Goal: Use online tool/utility: Utilize a website feature to perform a specific function

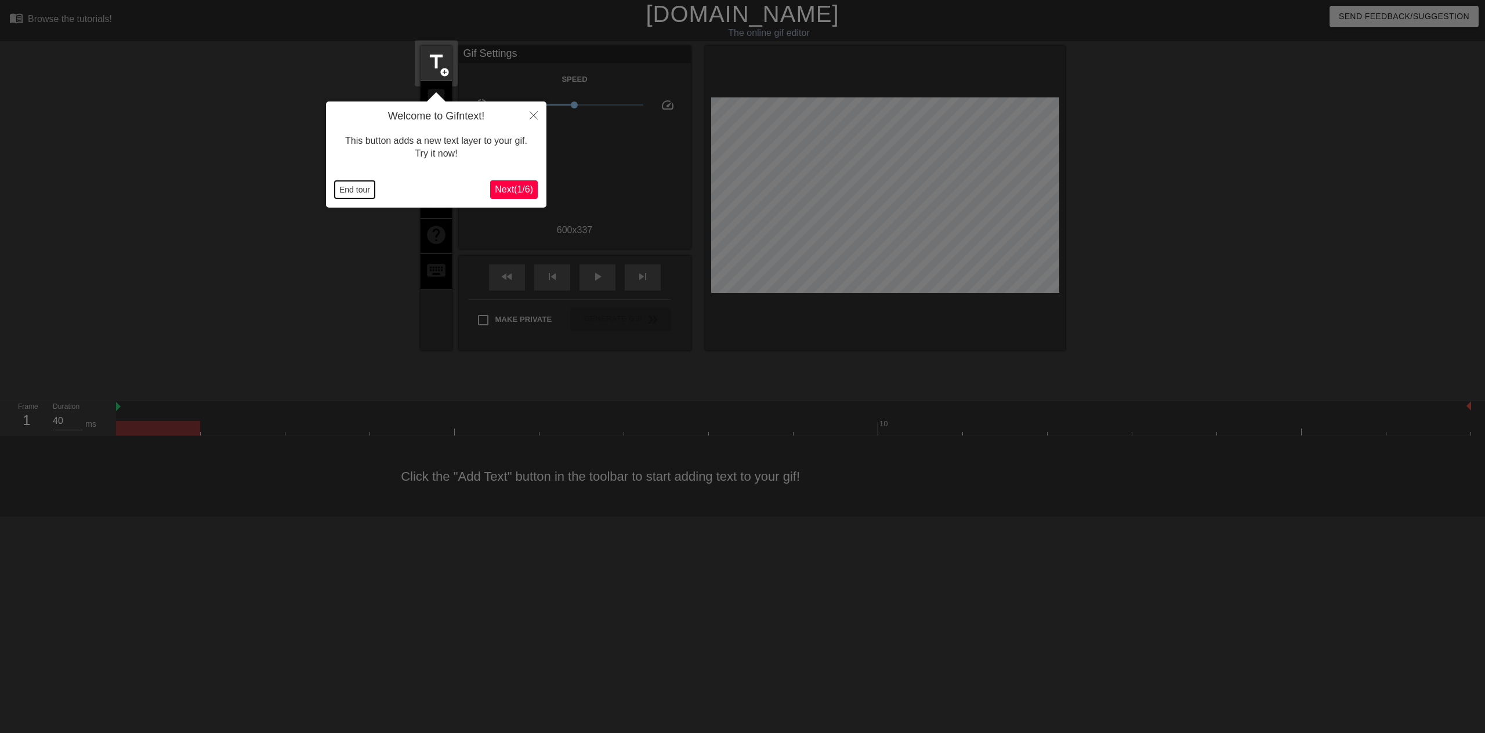
click at [360, 188] on button "End tour" at bounding box center [355, 189] width 40 height 17
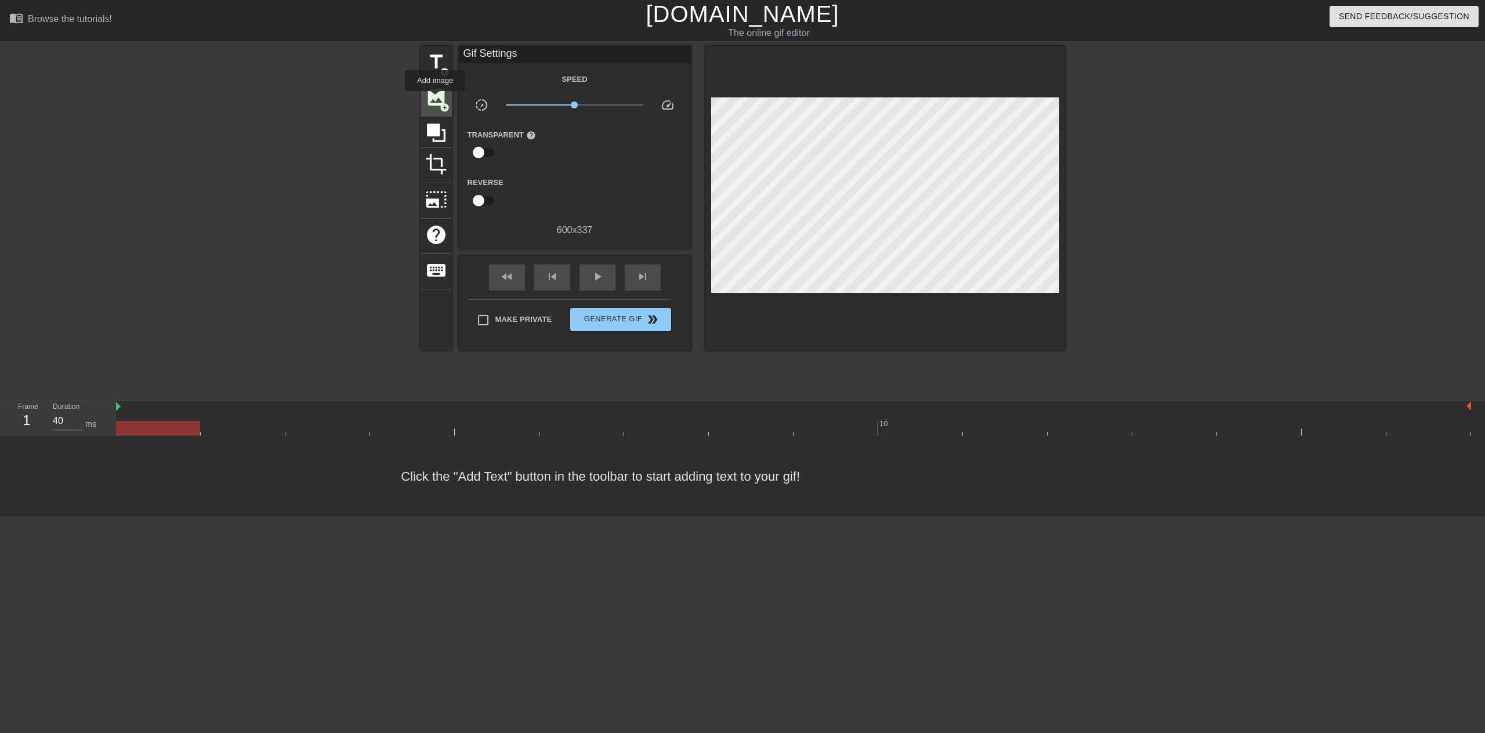
click at [435, 99] on span "image" at bounding box center [436, 97] width 22 height 22
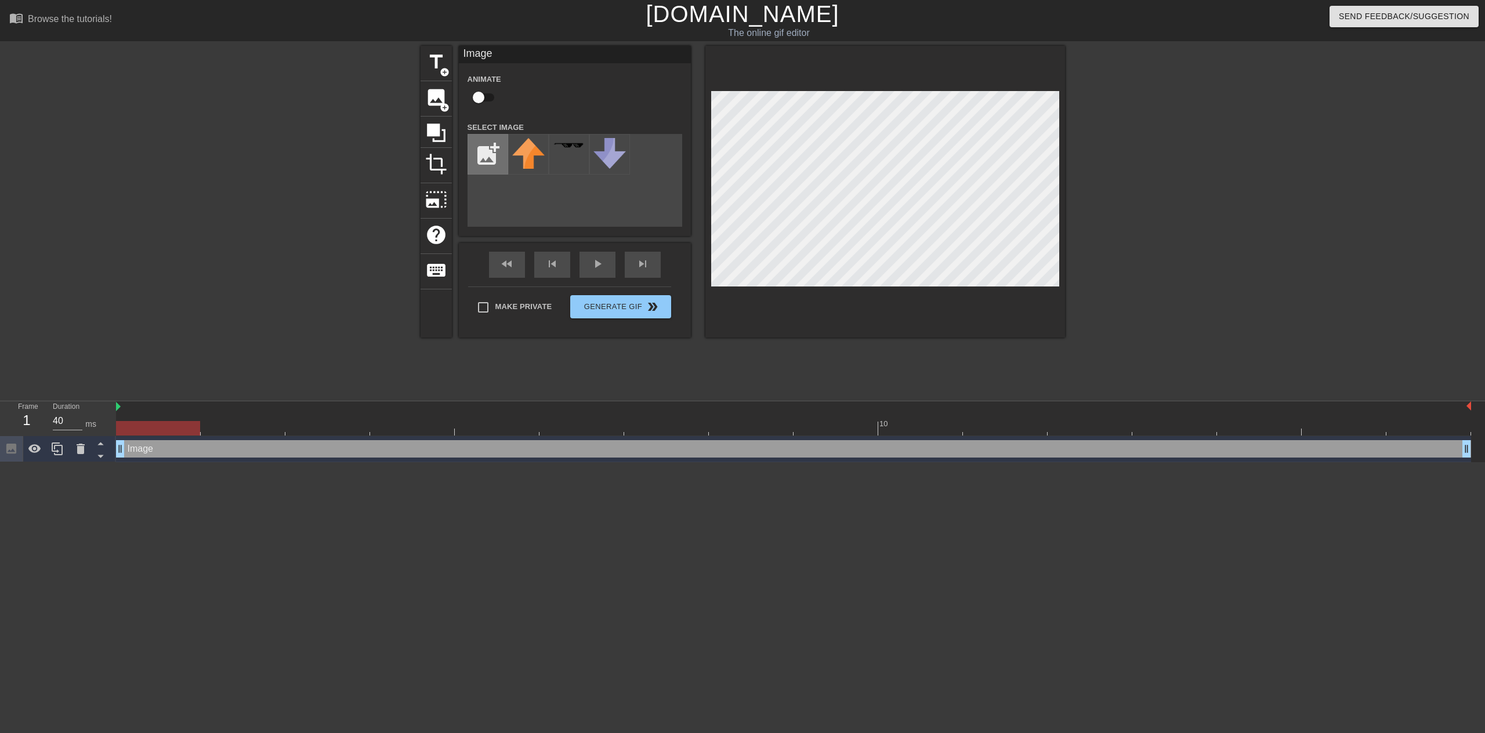
click at [486, 148] on input "file" at bounding box center [487, 154] width 39 height 39
type input "C:\fakepath\guild-discord-icon.png"
click at [531, 151] on img at bounding box center [528, 154] width 32 height 32
click at [429, 198] on span "photo_size_select_large" at bounding box center [436, 200] width 22 height 22
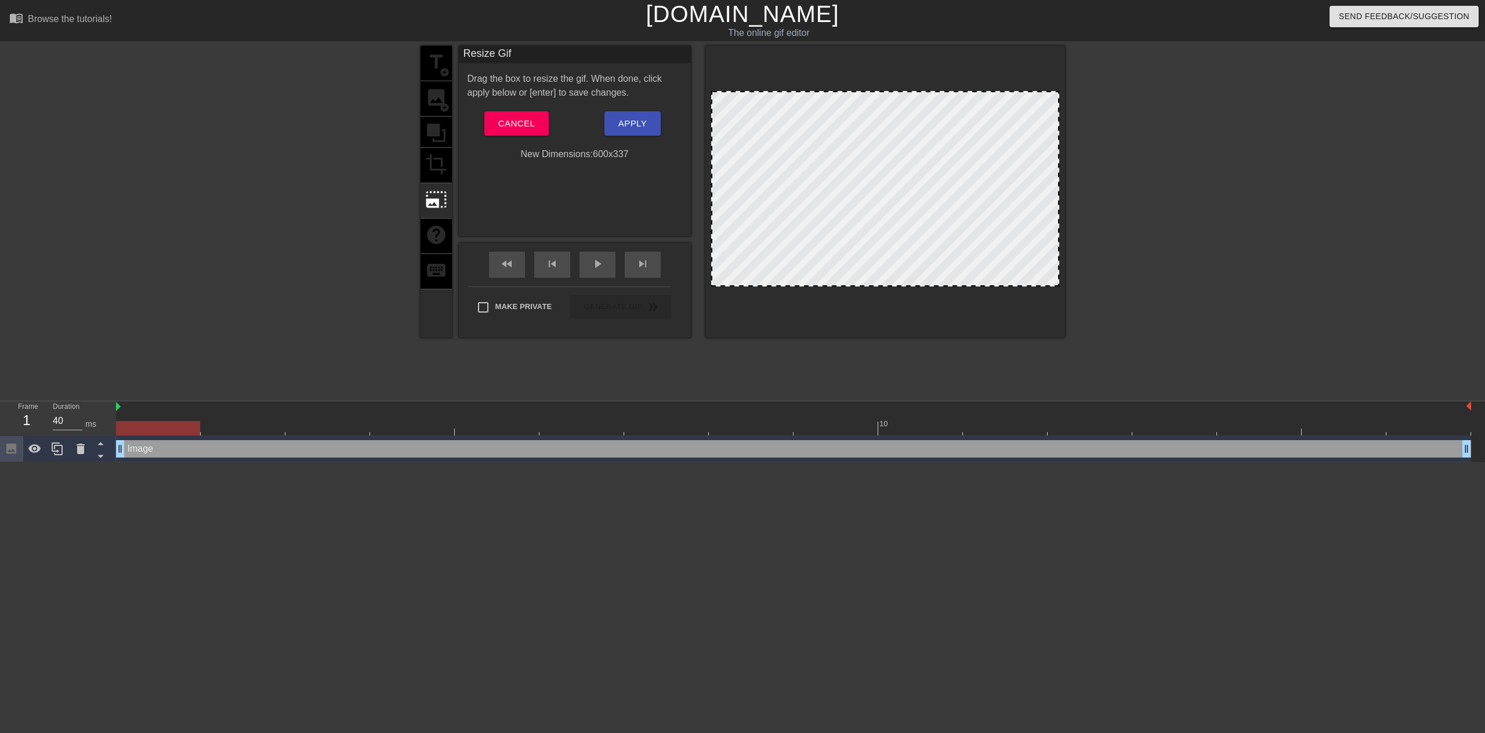
click at [437, 164] on div "title add_circle image add_circle crop photo_size_select_large help keyboard" at bounding box center [436, 192] width 31 height 292
click at [510, 127] on span "Cancel" at bounding box center [516, 123] width 37 height 15
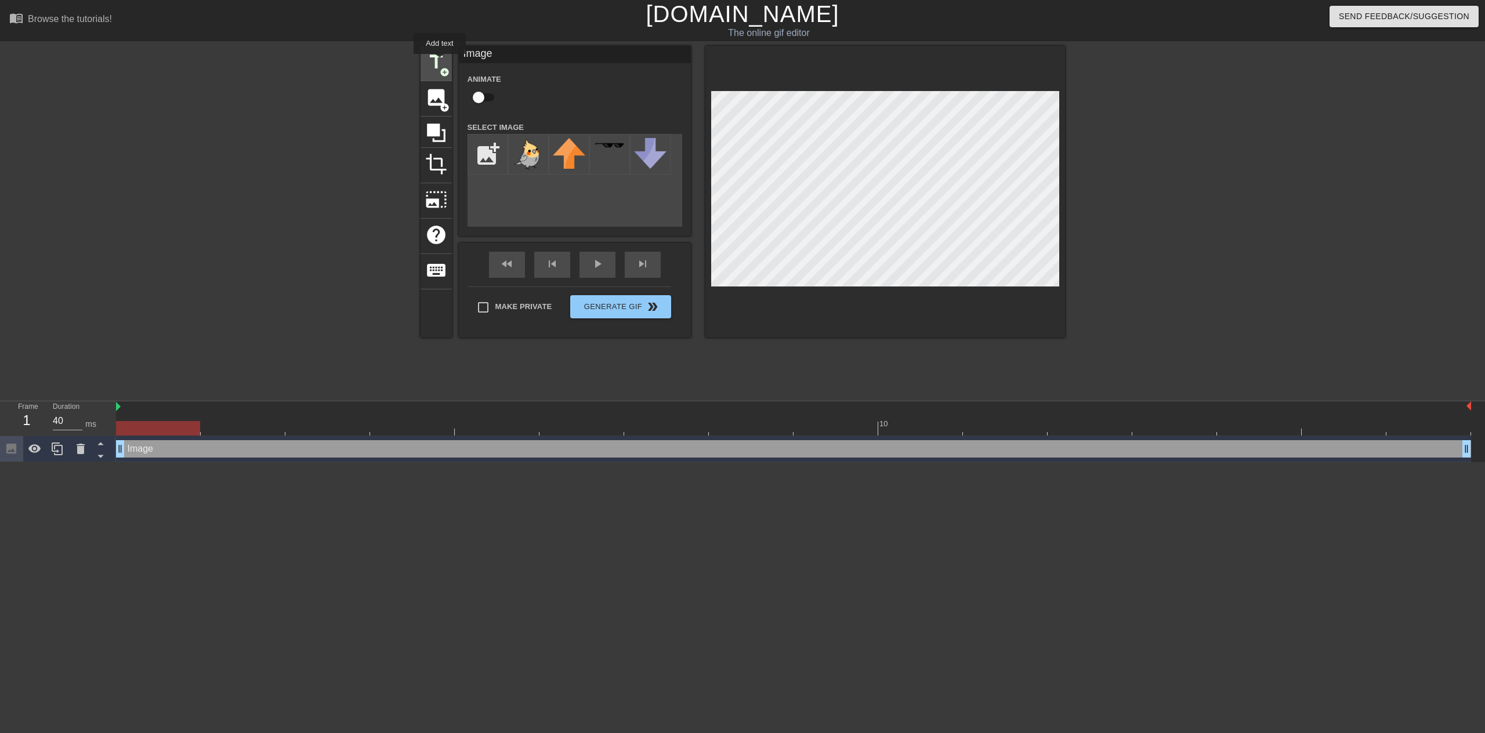
click at [440, 61] on span "title" at bounding box center [436, 62] width 22 height 22
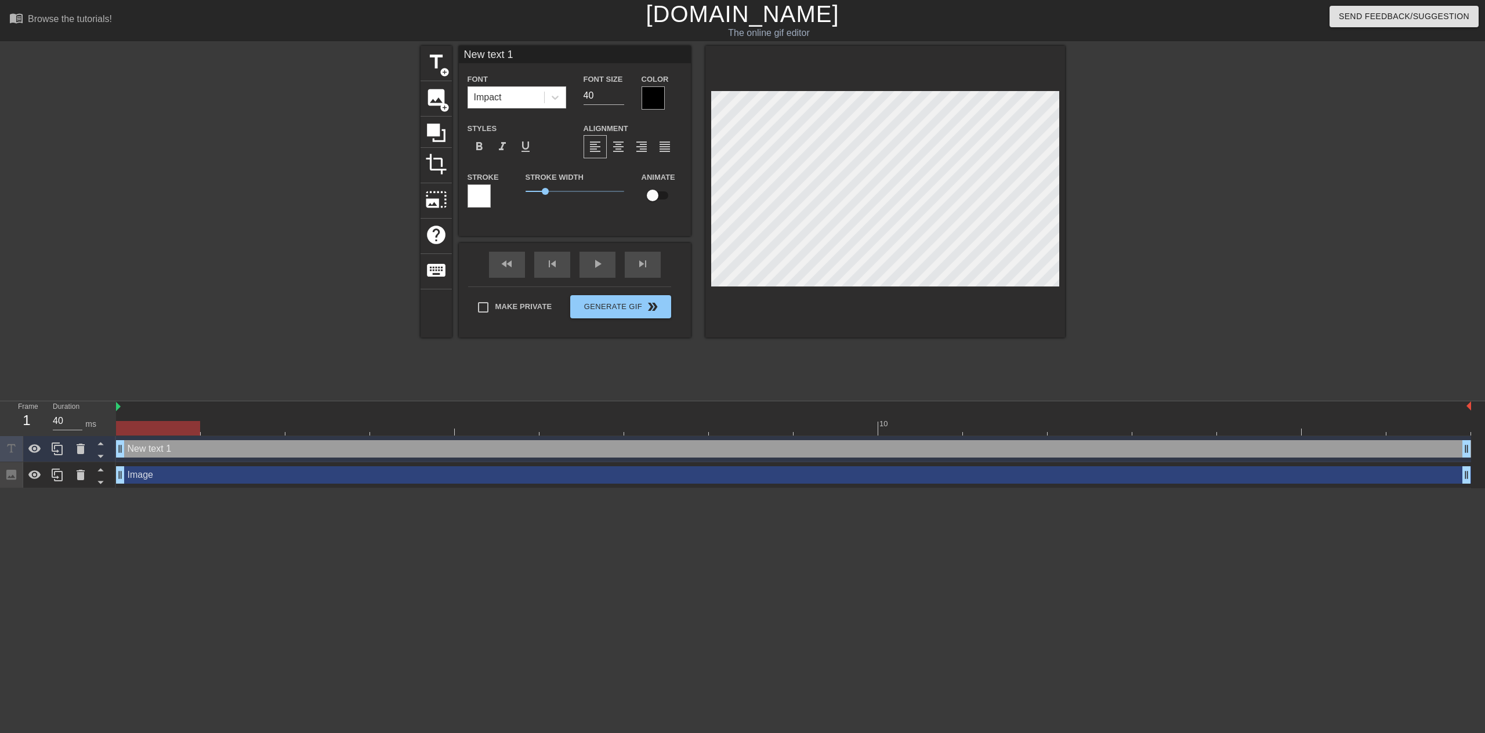
click at [184, 448] on div "New text 1 drag_handle drag_handle" at bounding box center [793, 448] width 1355 height 17
click at [176, 448] on div "New text 1 drag_handle drag_handle" at bounding box center [793, 448] width 1355 height 17
type input "N"
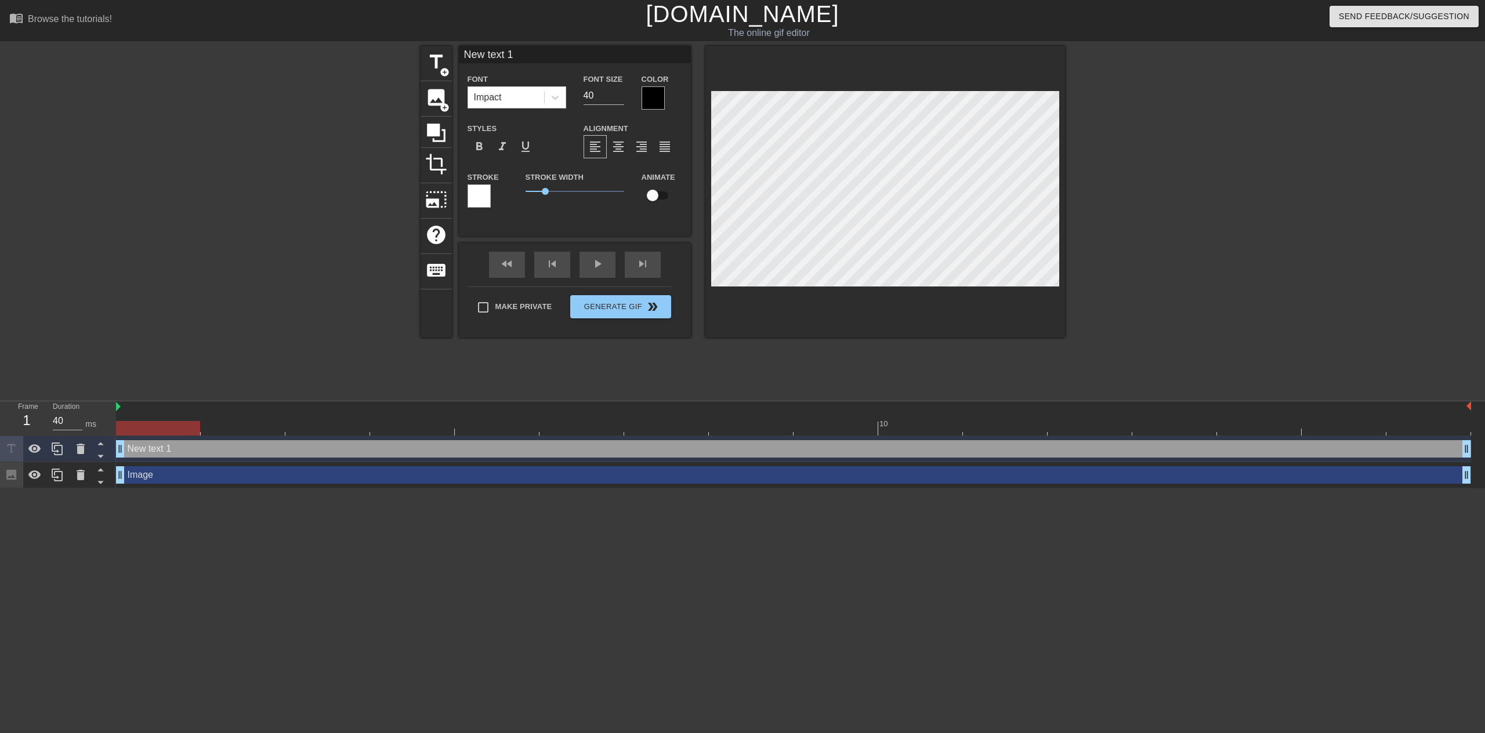
type textarea "N"
type input "NE"
type textarea "NE"
type input "NES"
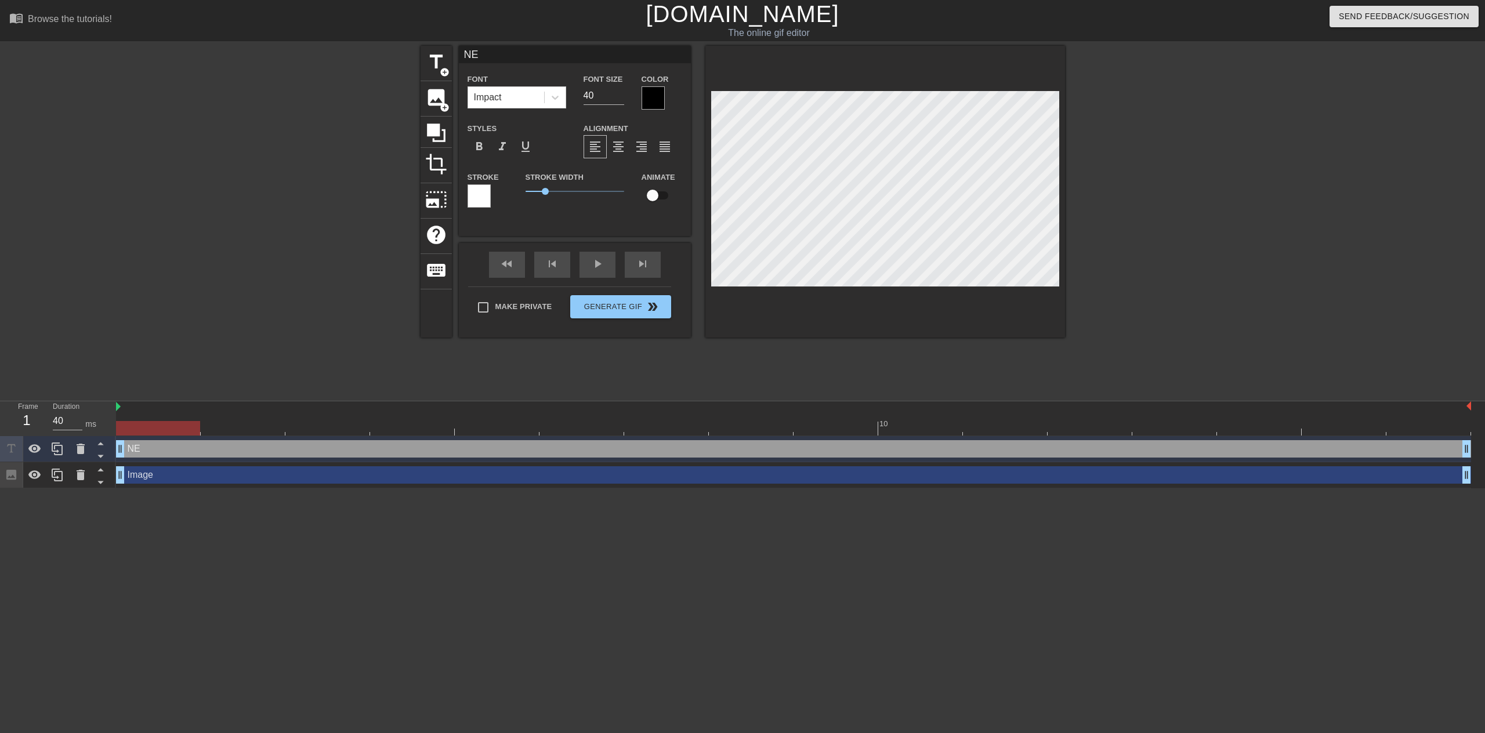
type textarea "NES"
type input "NEST"
type textarea "NEST"
drag, startPoint x: 600, startPoint y: 94, endPoint x: 582, endPoint y: 93, distance: 18.6
click at [582, 93] on div "Font Size 40" at bounding box center [604, 91] width 58 height 38
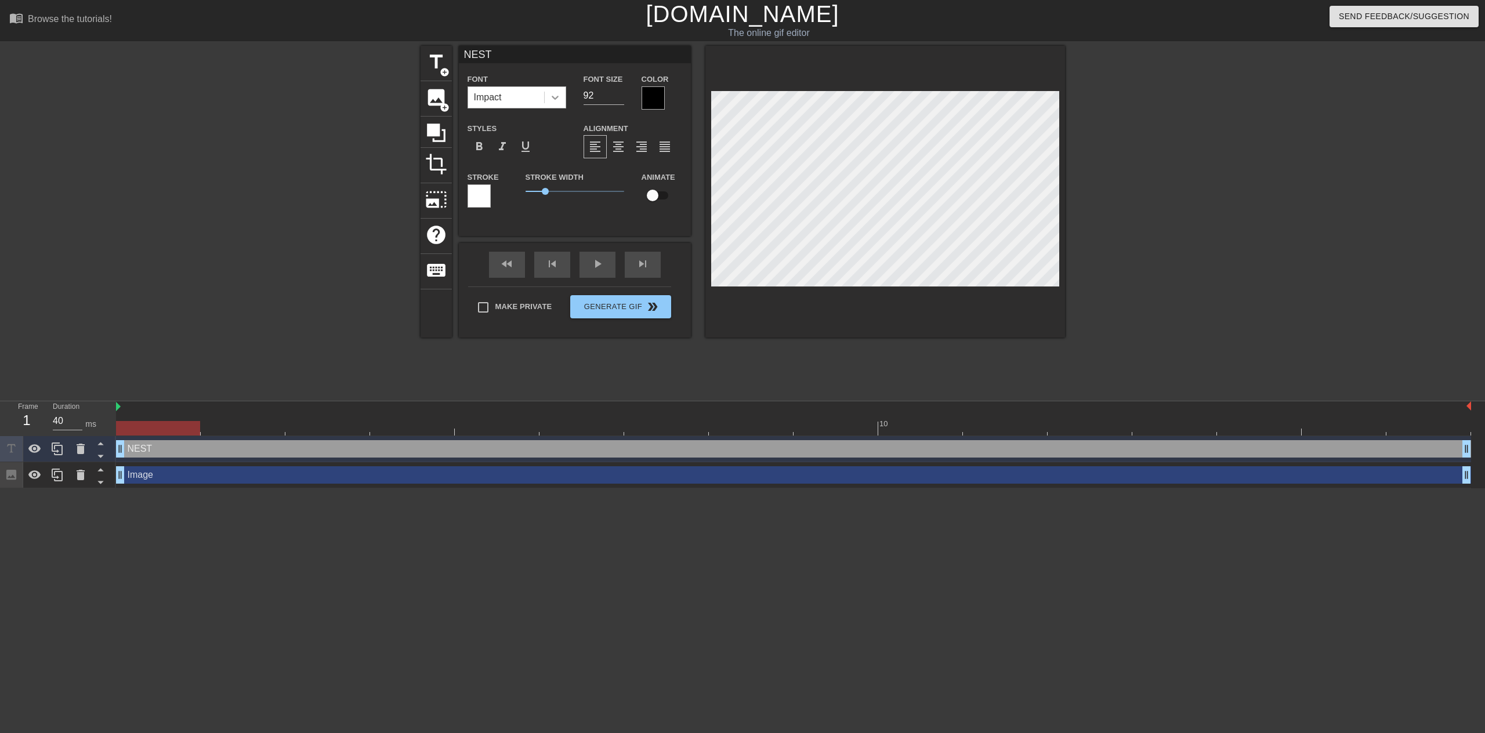
click at [555, 99] on icon at bounding box center [555, 98] width 7 height 4
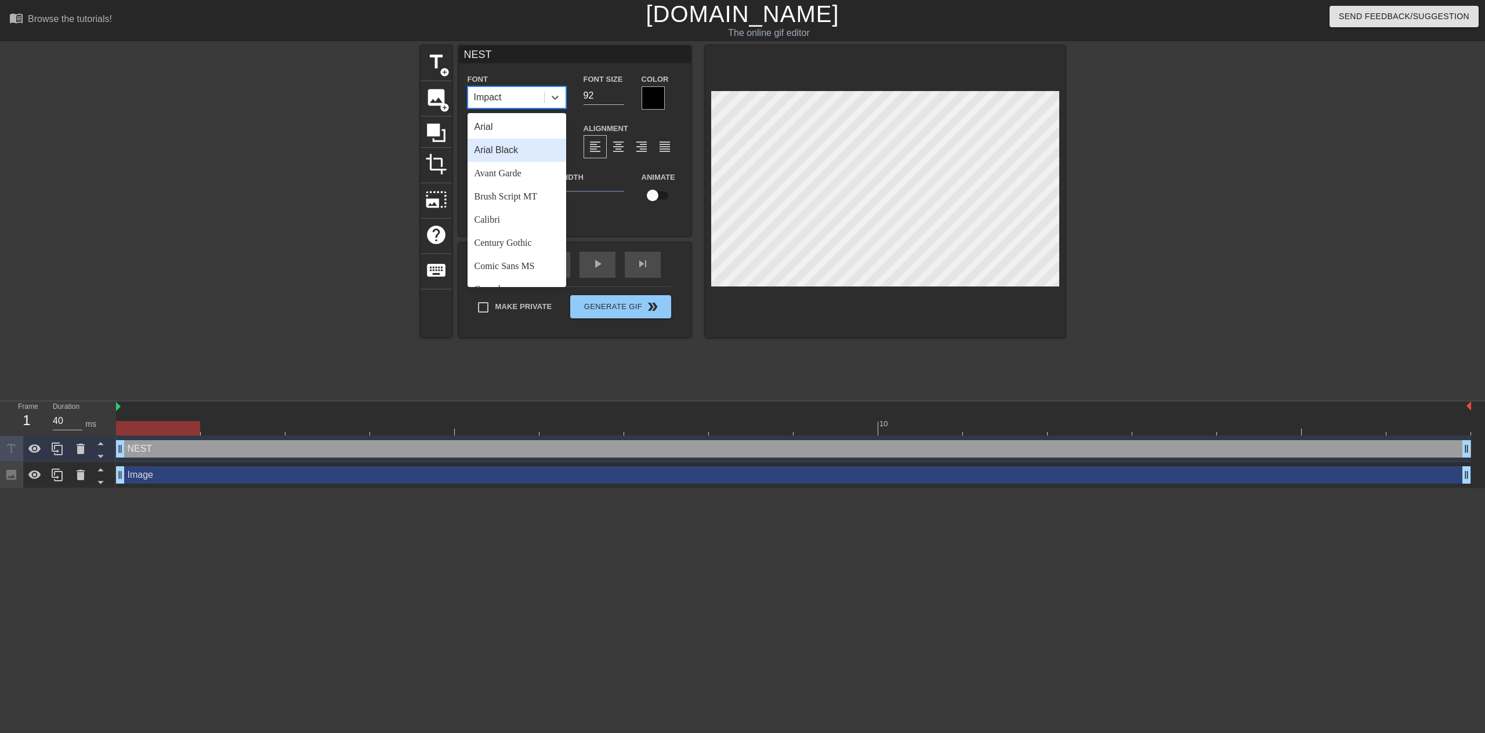
click at [529, 153] on div "Arial Black" at bounding box center [517, 150] width 99 height 23
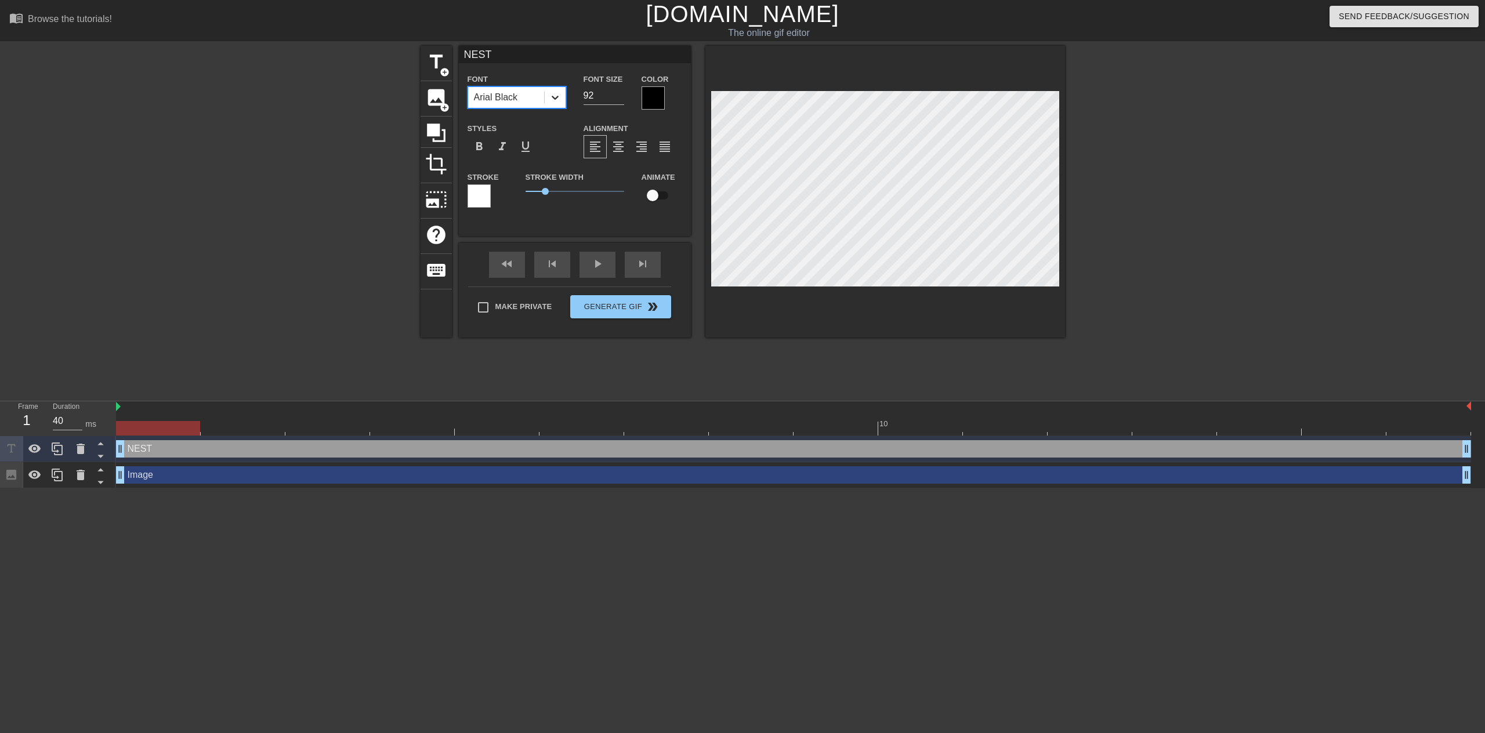
click at [560, 100] on icon at bounding box center [555, 98] width 12 height 12
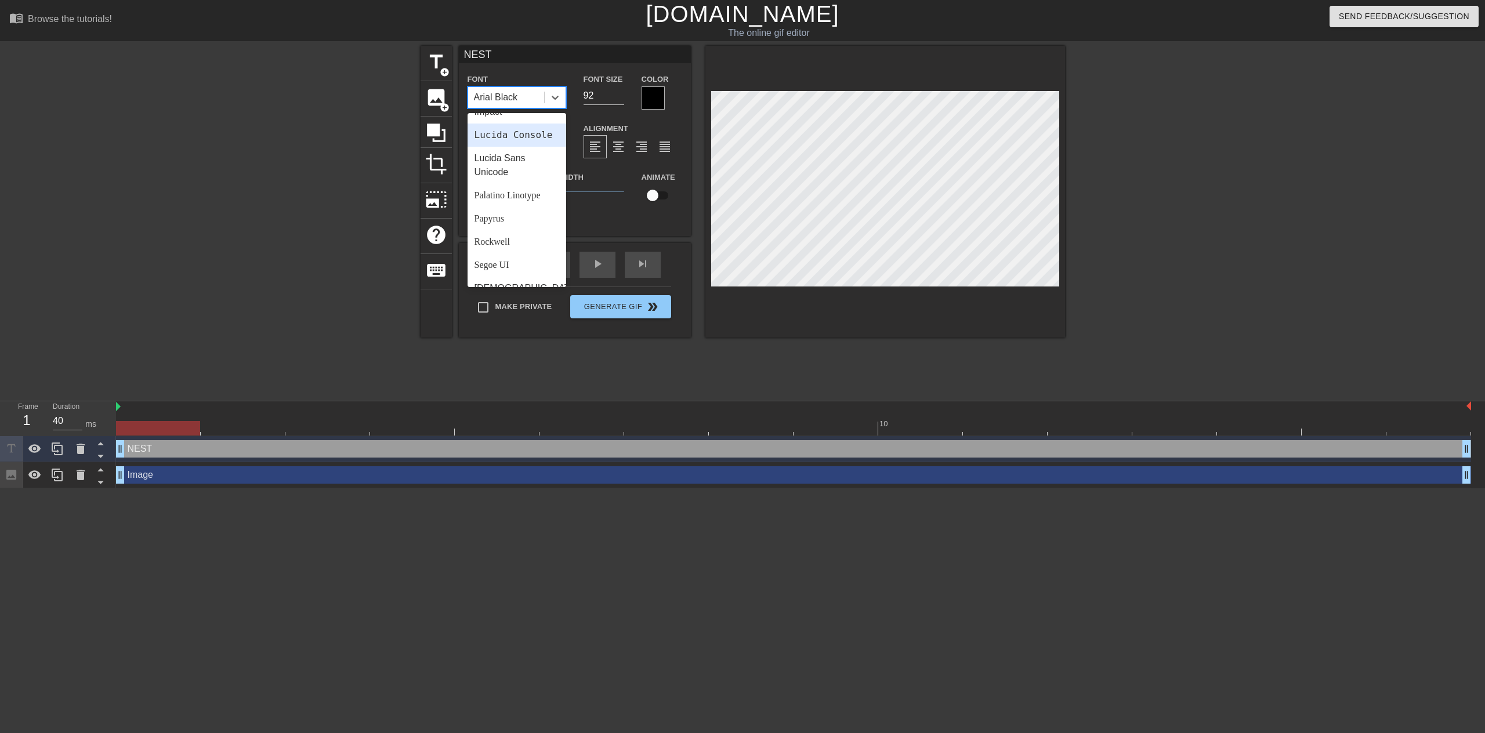
scroll to position [348, 0]
click at [523, 148] on div "Lucida Sans Unicode" at bounding box center [517, 161] width 99 height 37
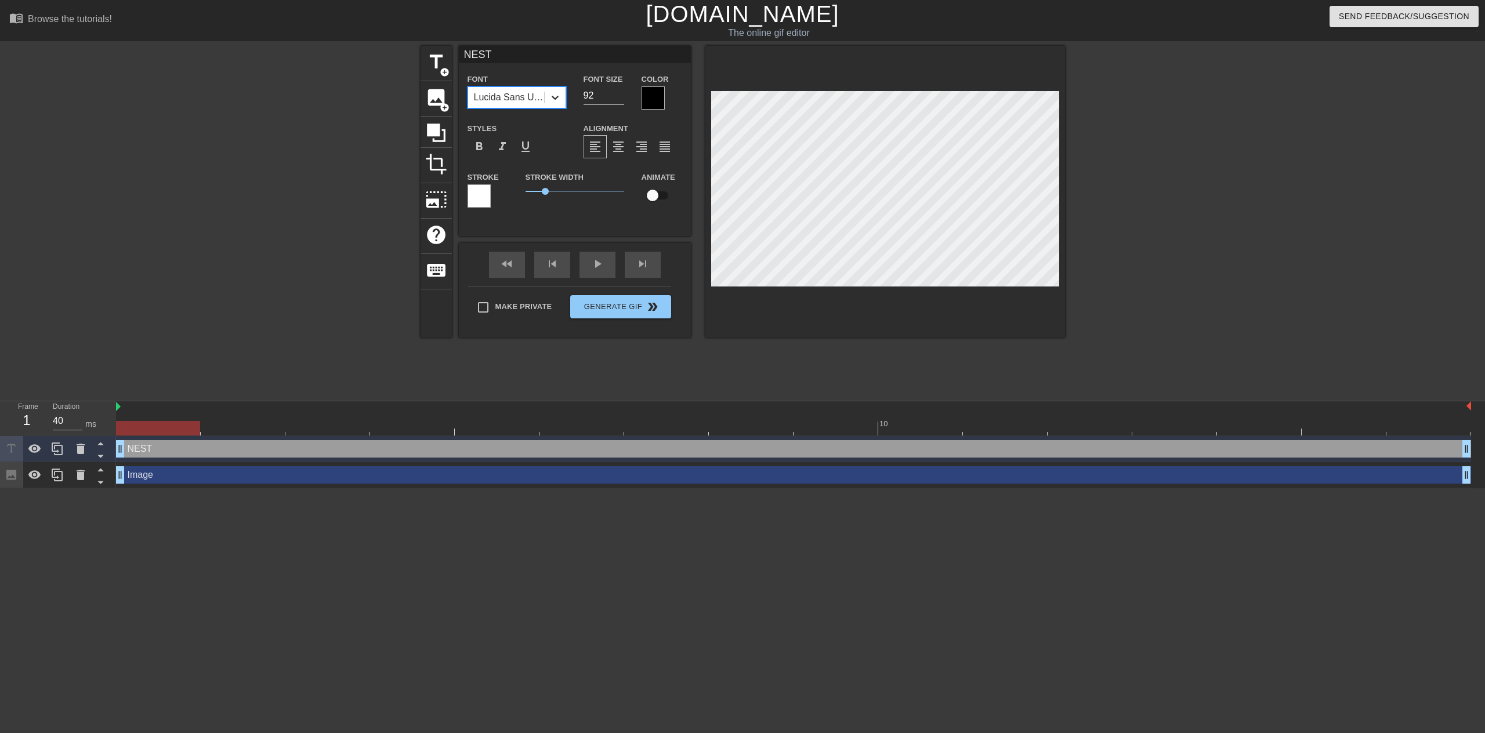
click at [552, 98] on icon at bounding box center [555, 98] width 12 height 12
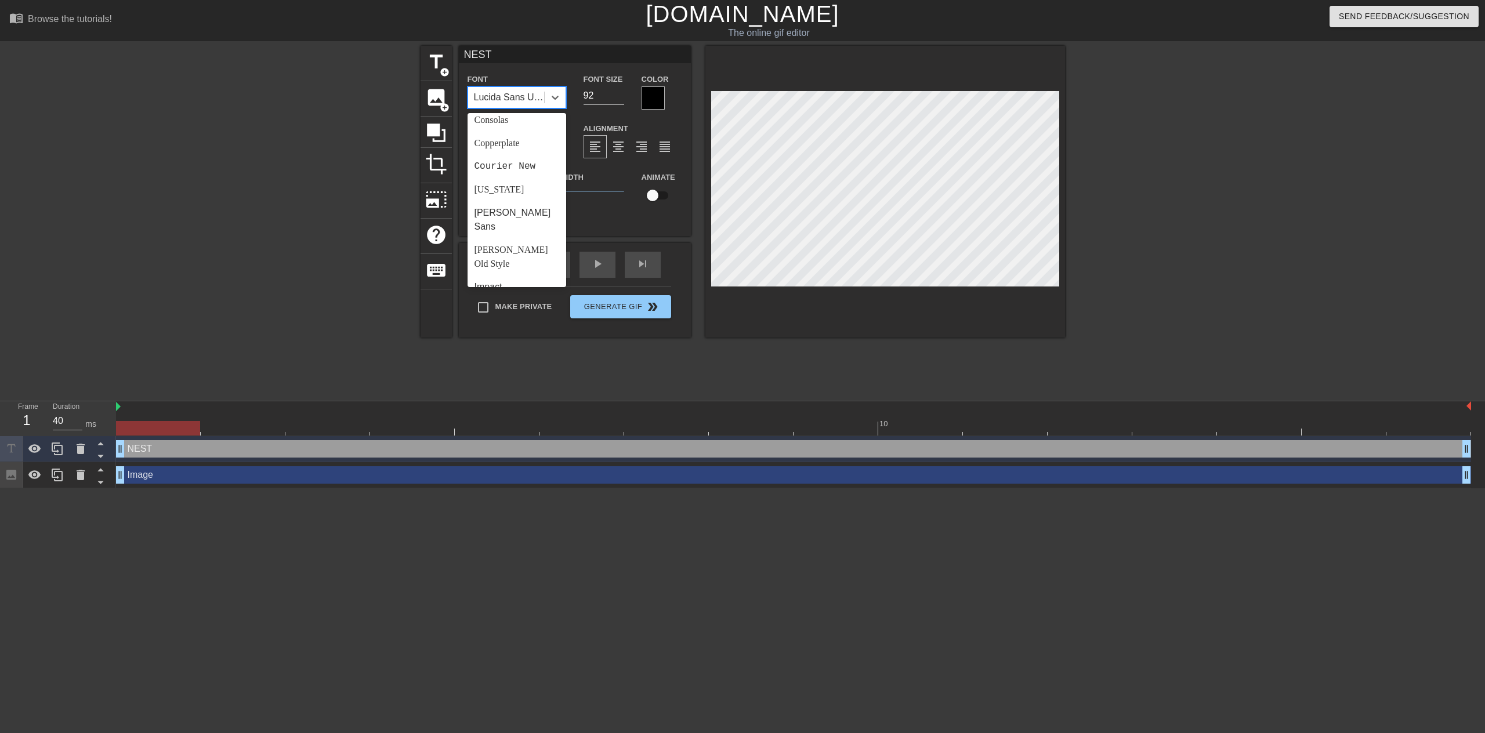
scroll to position [174, 0]
click at [527, 183] on div "[US_STATE]" at bounding box center [517, 184] width 99 height 23
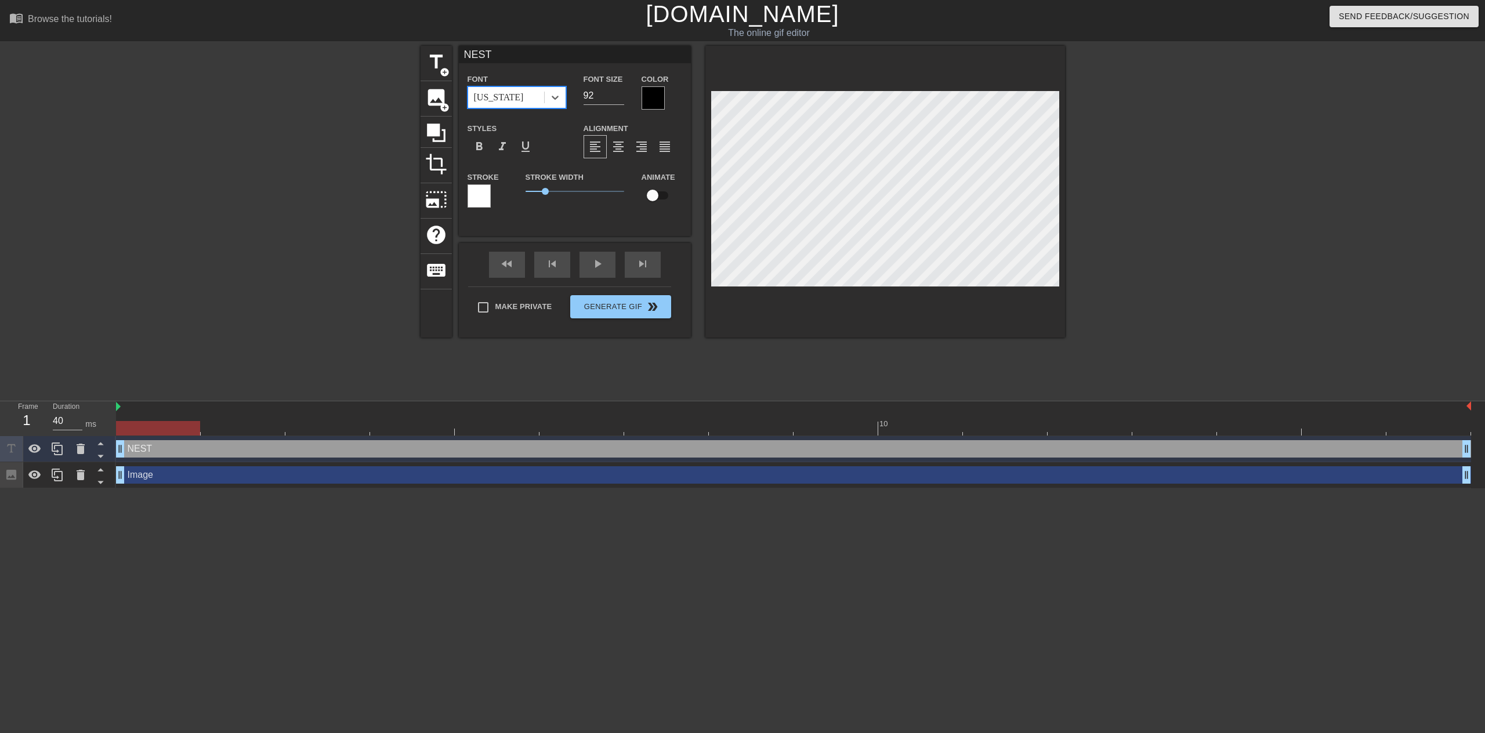
click at [539, 102] on div "[US_STATE]" at bounding box center [506, 97] width 76 height 21
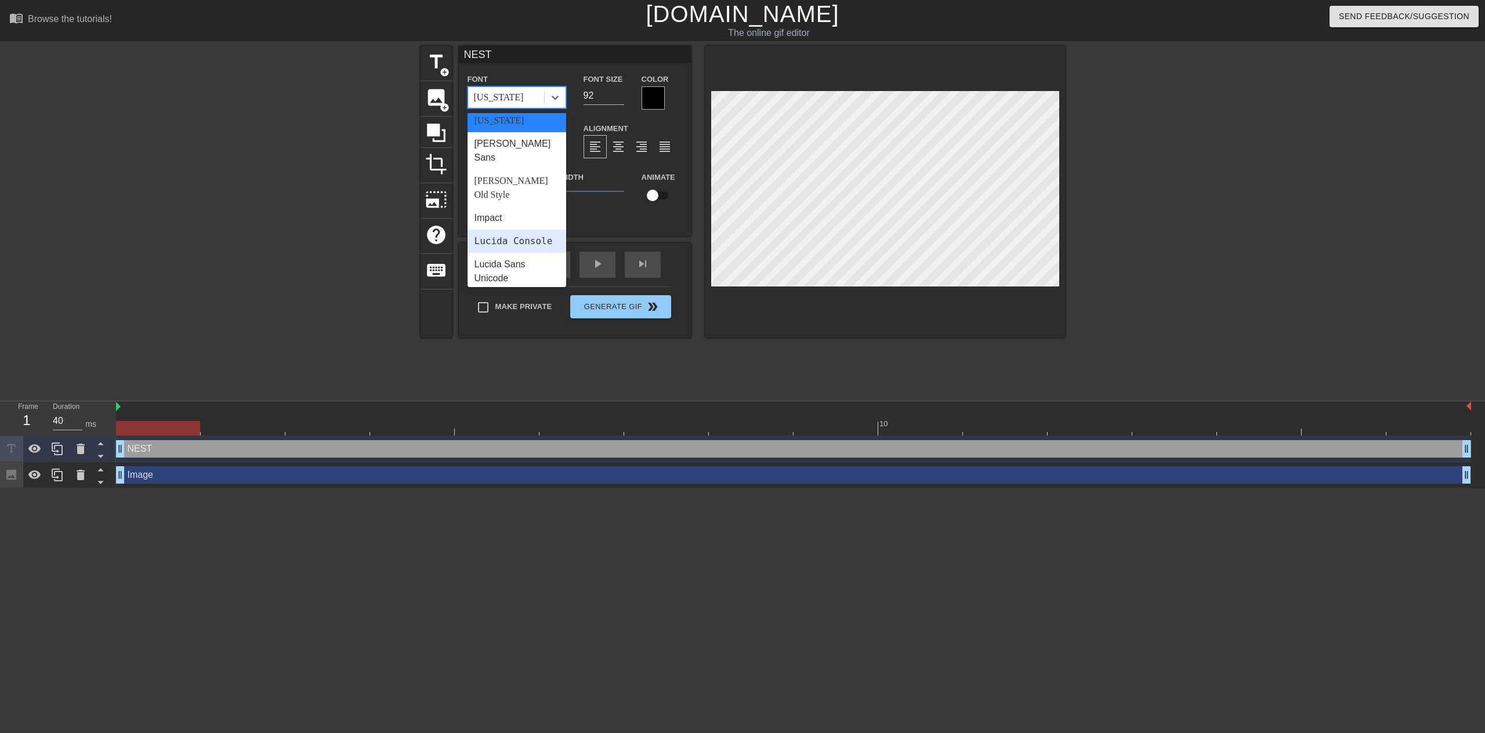
scroll to position [232, 0]
click at [523, 156] on div "[PERSON_NAME] Sans" at bounding box center [517, 157] width 99 height 37
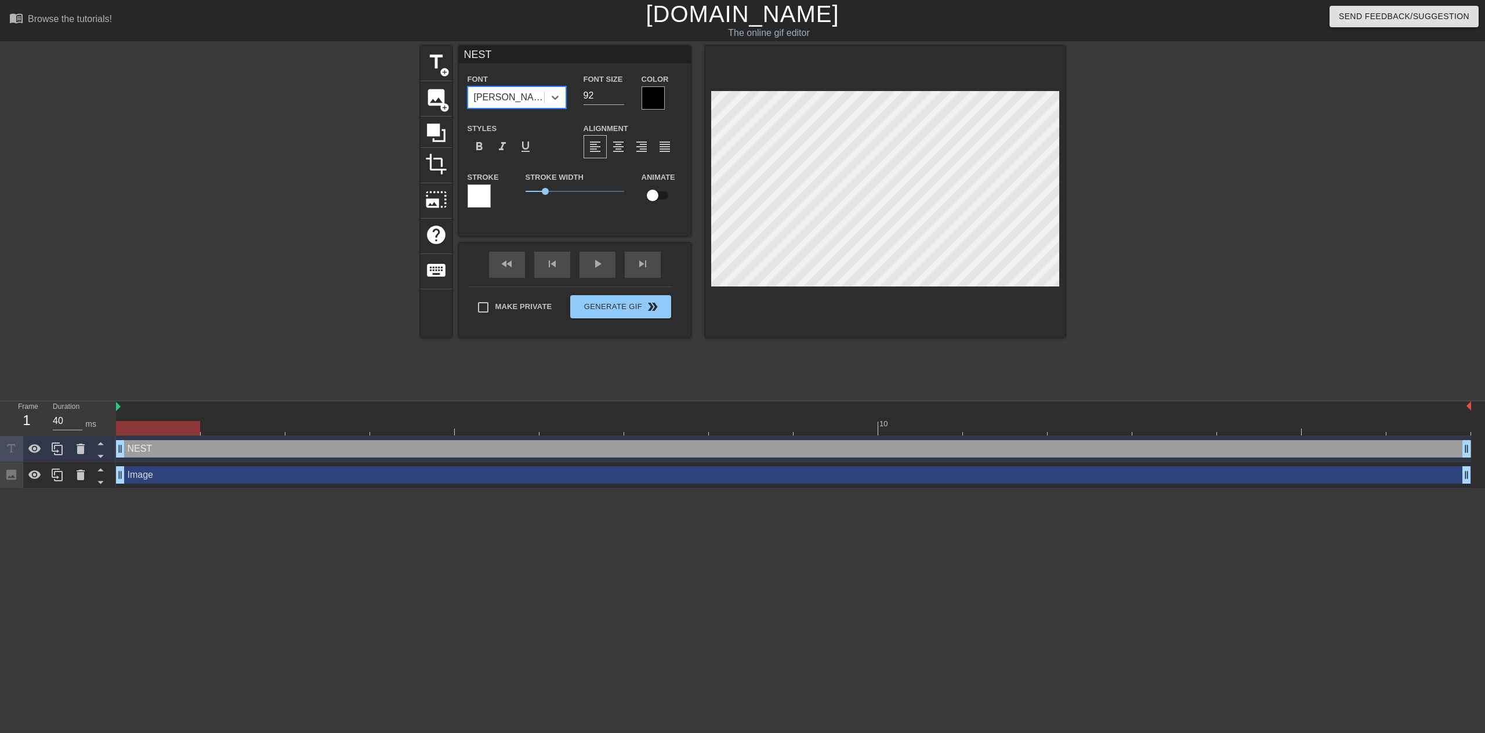
click at [543, 100] on div "[PERSON_NAME] Sans" at bounding box center [506, 97] width 76 height 21
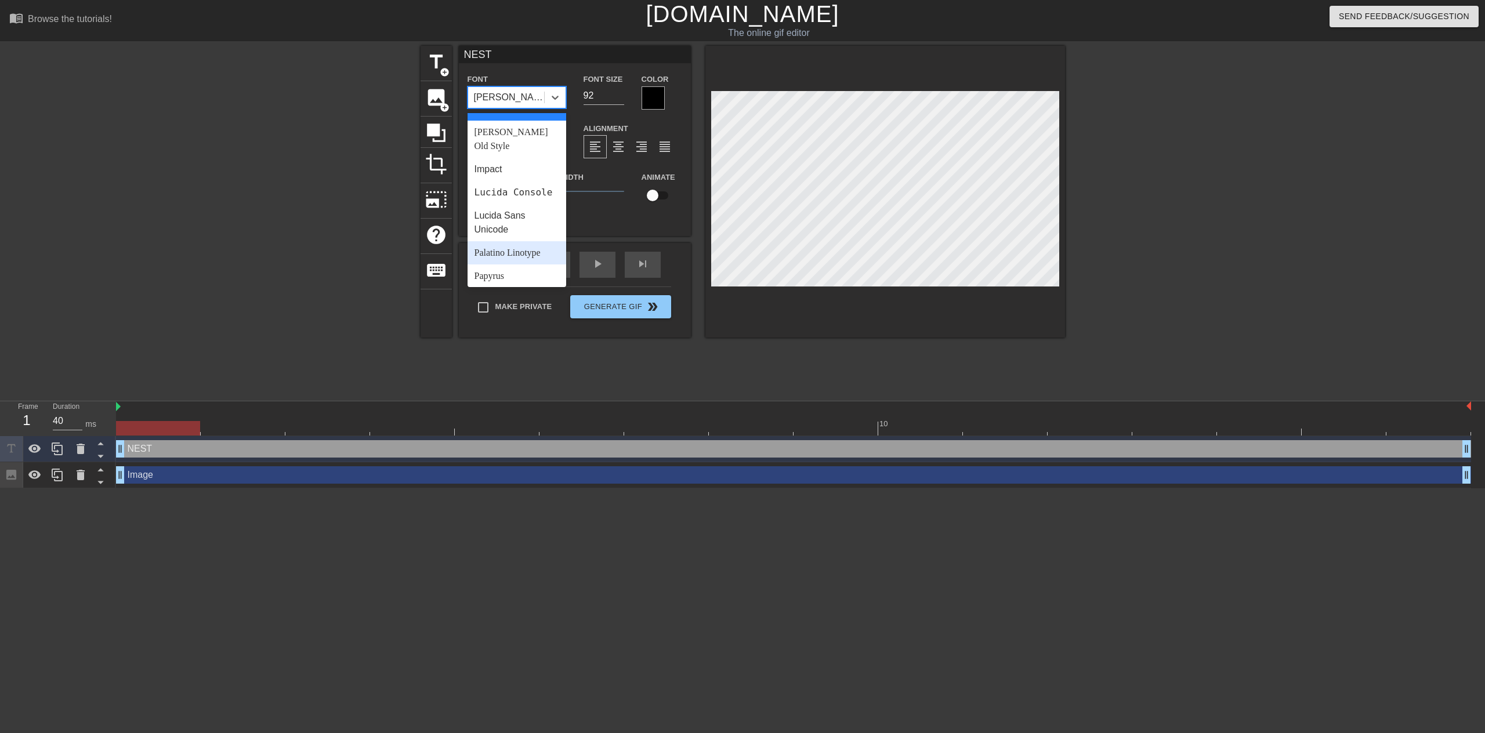
scroll to position [348, 0]
click at [519, 227] on div "Rockwell" at bounding box center [517, 238] width 99 height 23
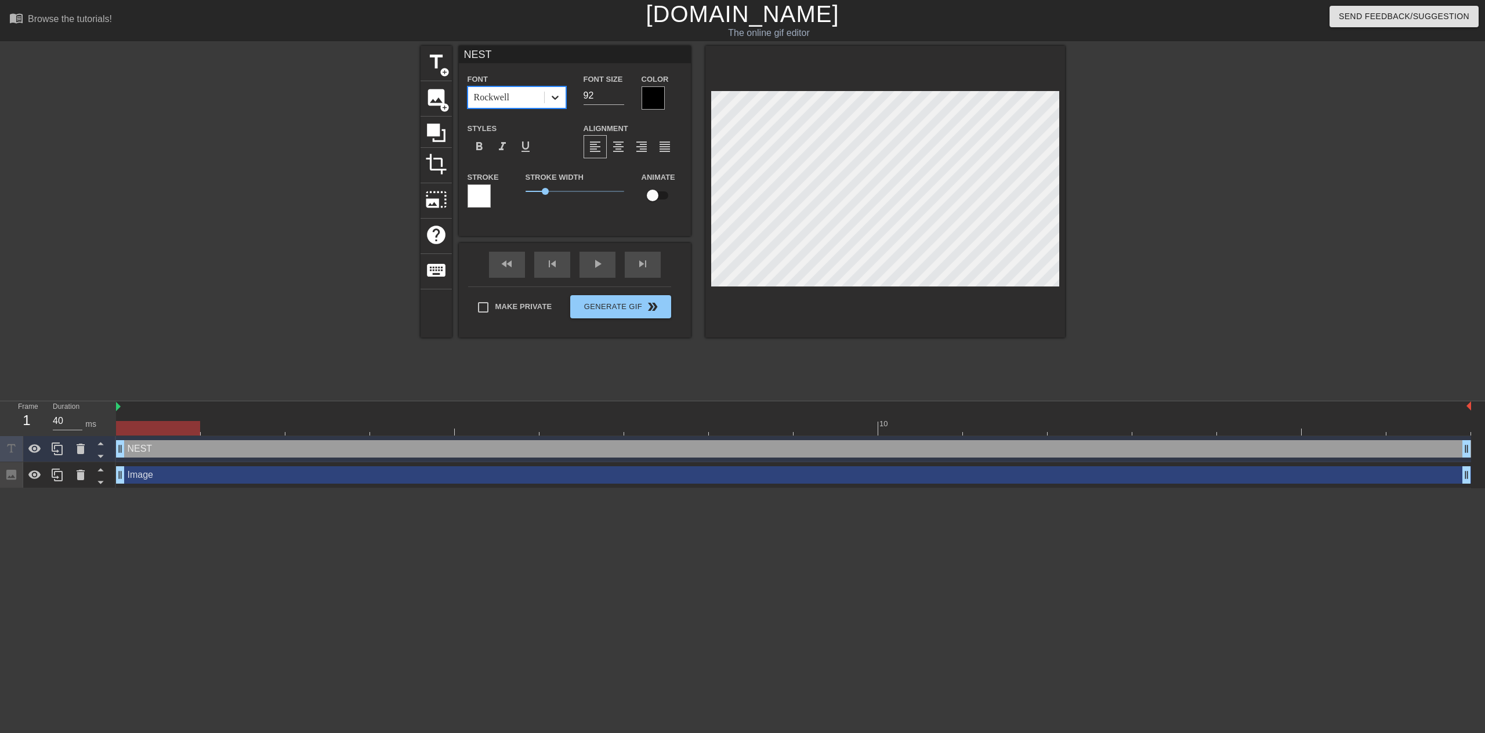
click at [555, 98] on icon at bounding box center [555, 98] width 7 height 4
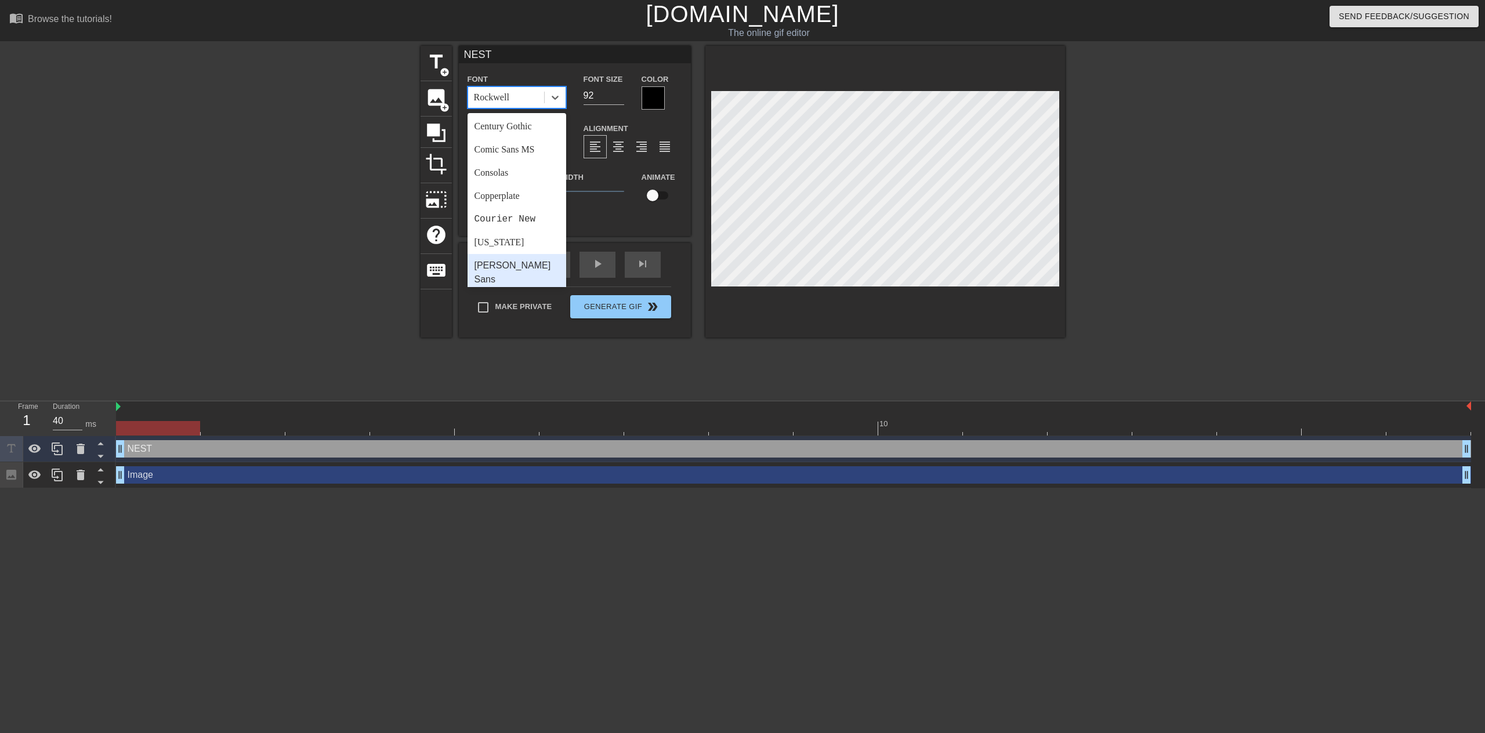
scroll to position [116, 0]
click at [523, 132] on div "Century Gothic" at bounding box center [517, 126] width 99 height 23
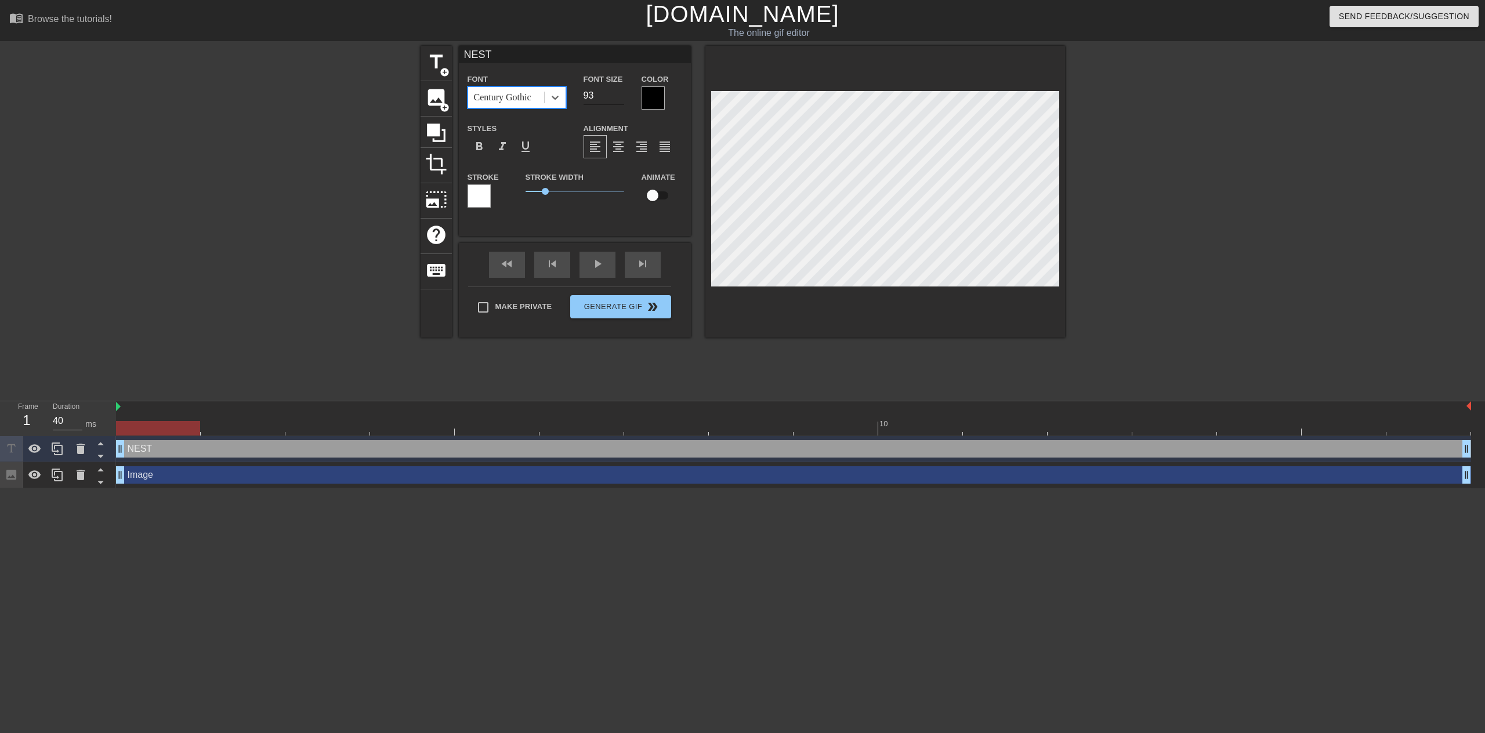
click at [618, 92] on input "93" at bounding box center [604, 95] width 41 height 19
click at [618, 92] on input "94" at bounding box center [604, 95] width 41 height 19
click at [618, 92] on input "95" at bounding box center [604, 95] width 41 height 19
type input "96"
click at [618, 92] on input "96" at bounding box center [604, 95] width 41 height 19
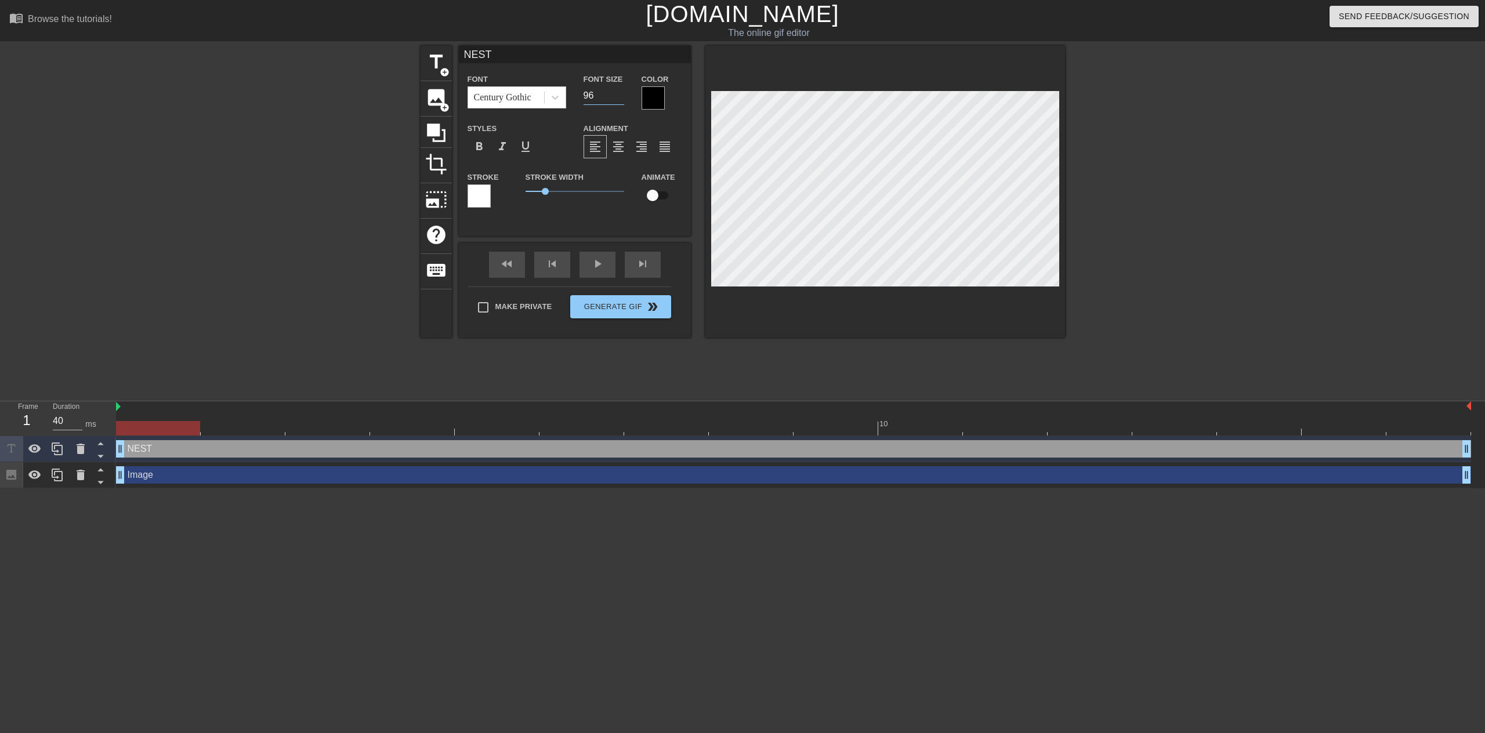
click at [651, 97] on div at bounding box center [653, 97] width 23 height 23
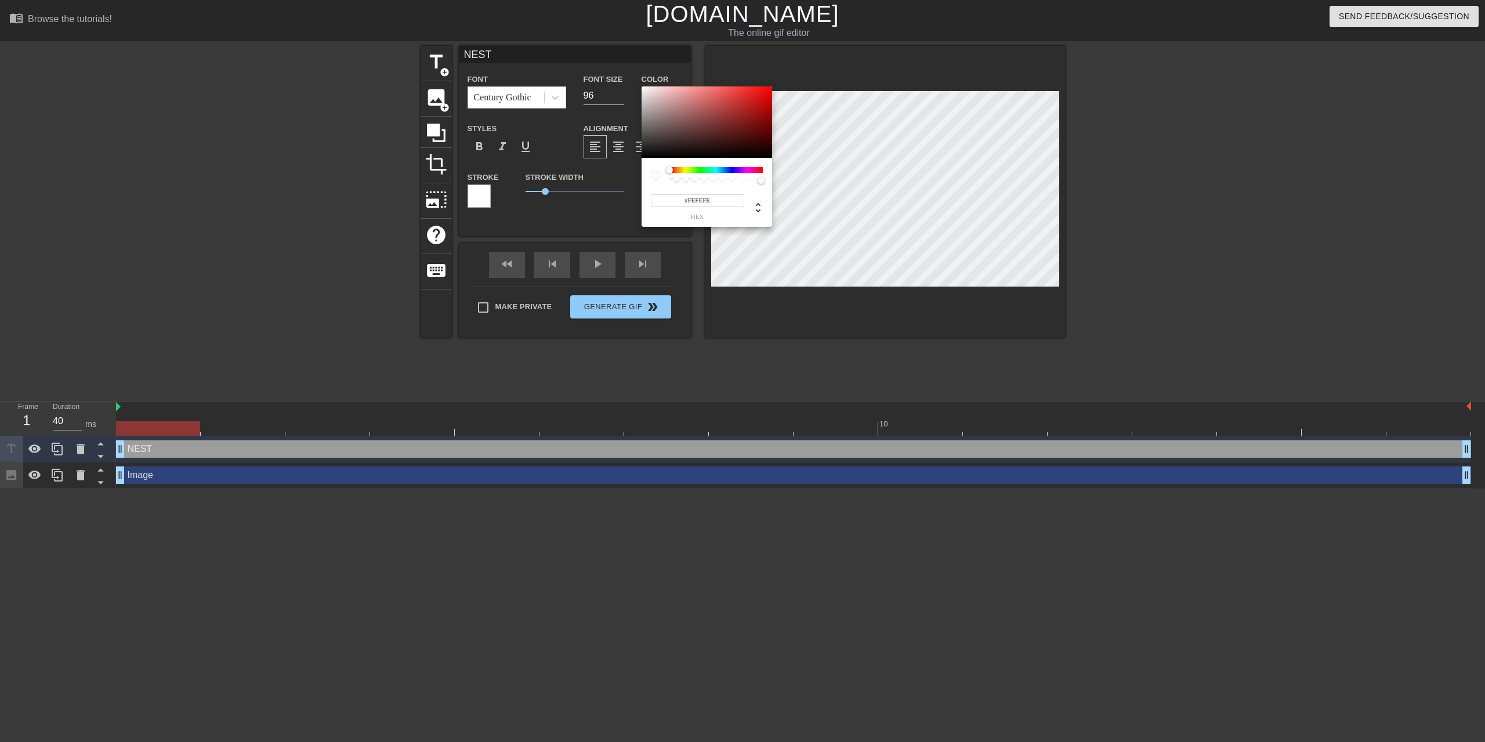
drag, startPoint x: 650, startPoint y: 120, endPoint x: 641, endPoint y: 86, distance: 34.8
click at [642, 86] on div at bounding box center [707, 122] width 131 height 72
drag, startPoint x: 719, startPoint y: 201, endPoint x: 691, endPoint y: 201, distance: 27.8
click at [691, 201] on input "#FEFEFE" at bounding box center [697, 200] width 93 height 12
type input "#FFF"
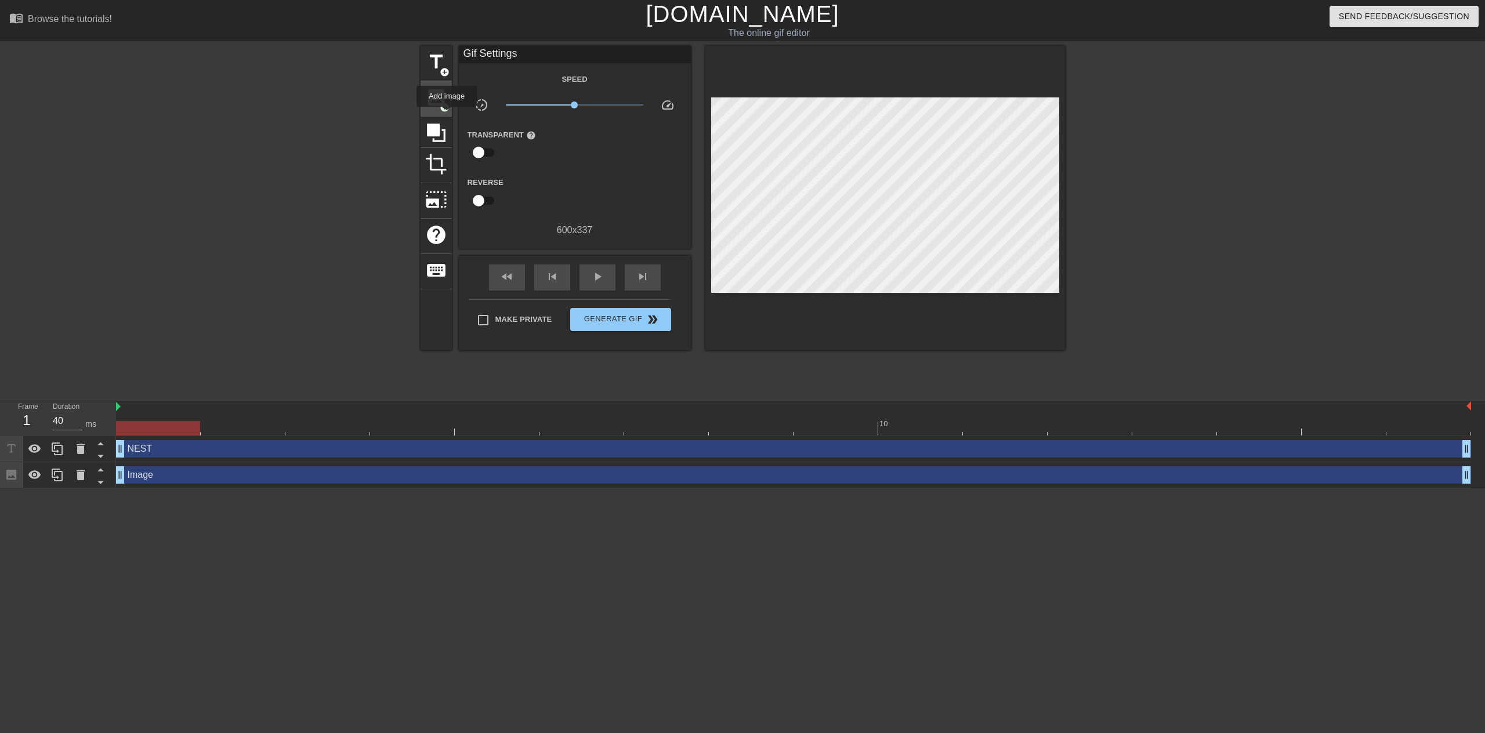
click at [441, 99] on span "image" at bounding box center [436, 97] width 22 height 22
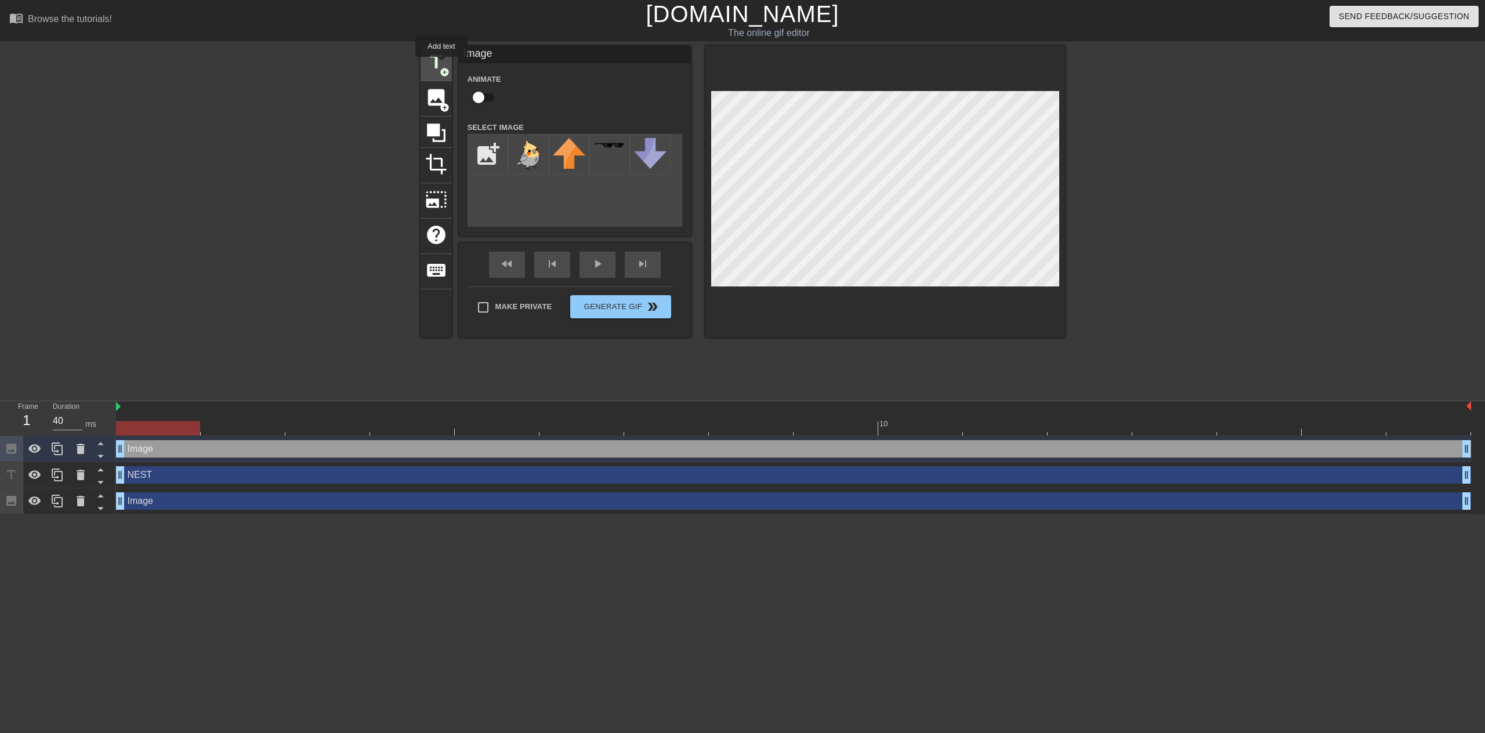
click at [441, 65] on span "title" at bounding box center [436, 62] width 22 height 22
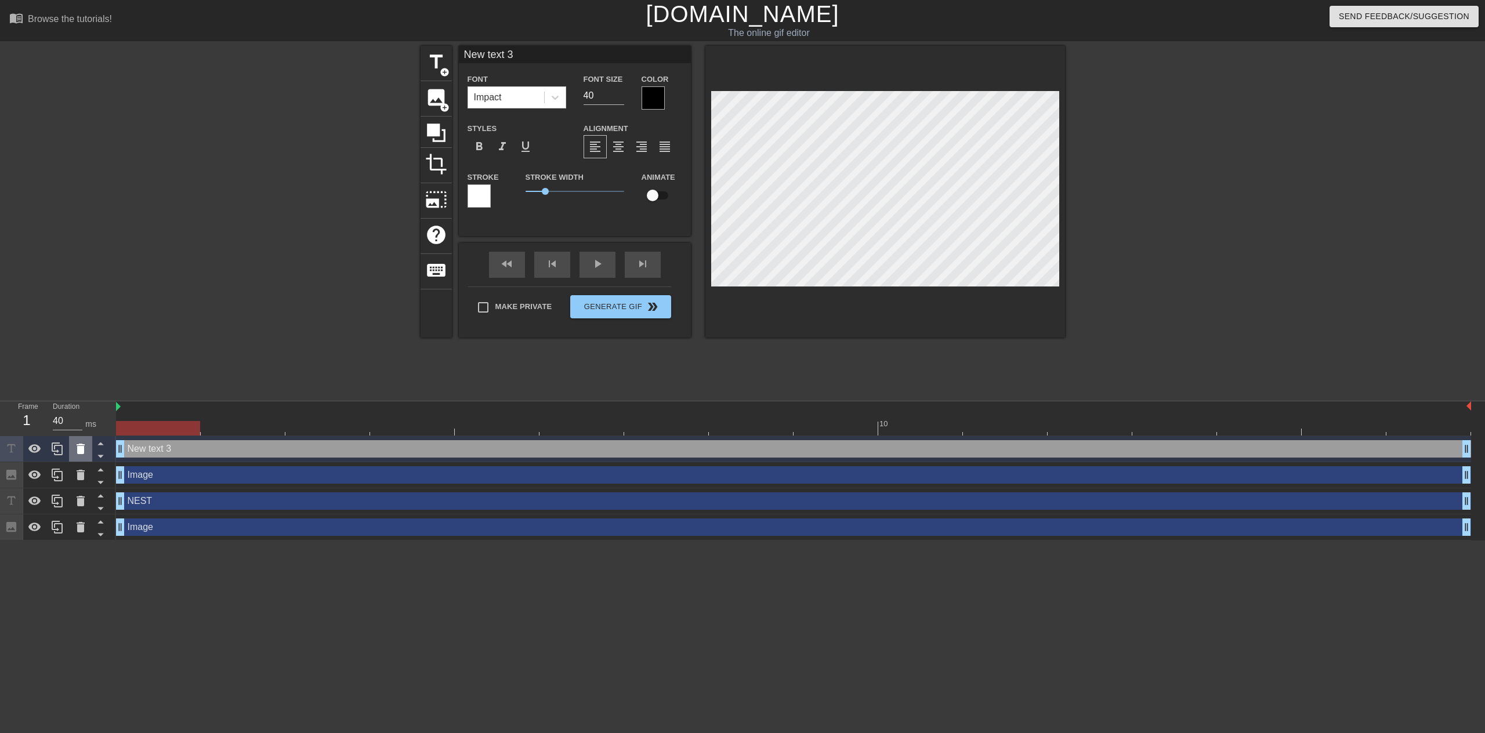
click at [79, 447] on icon at bounding box center [81, 449] width 8 height 10
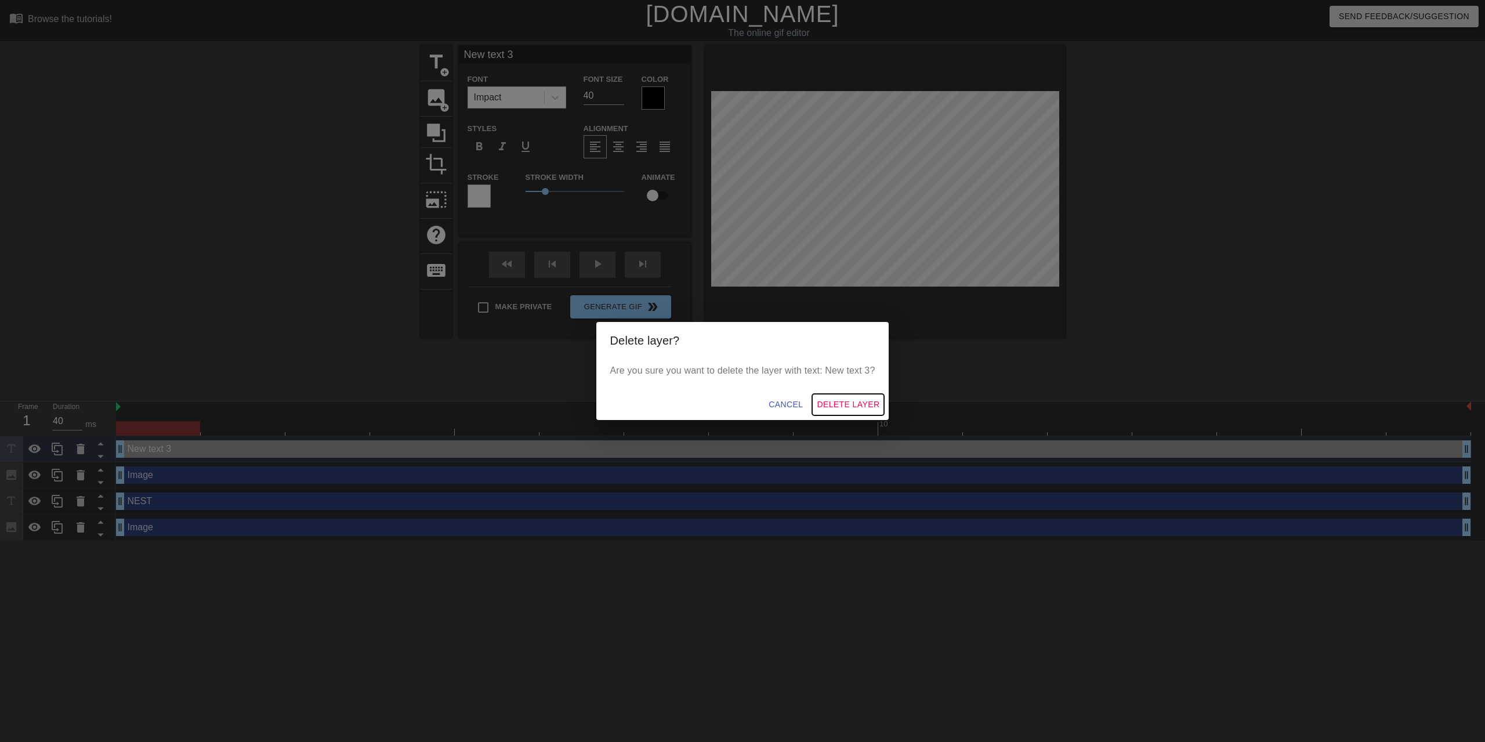
click at [858, 402] on span "Delete Layer" at bounding box center [848, 404] width 63 height 15
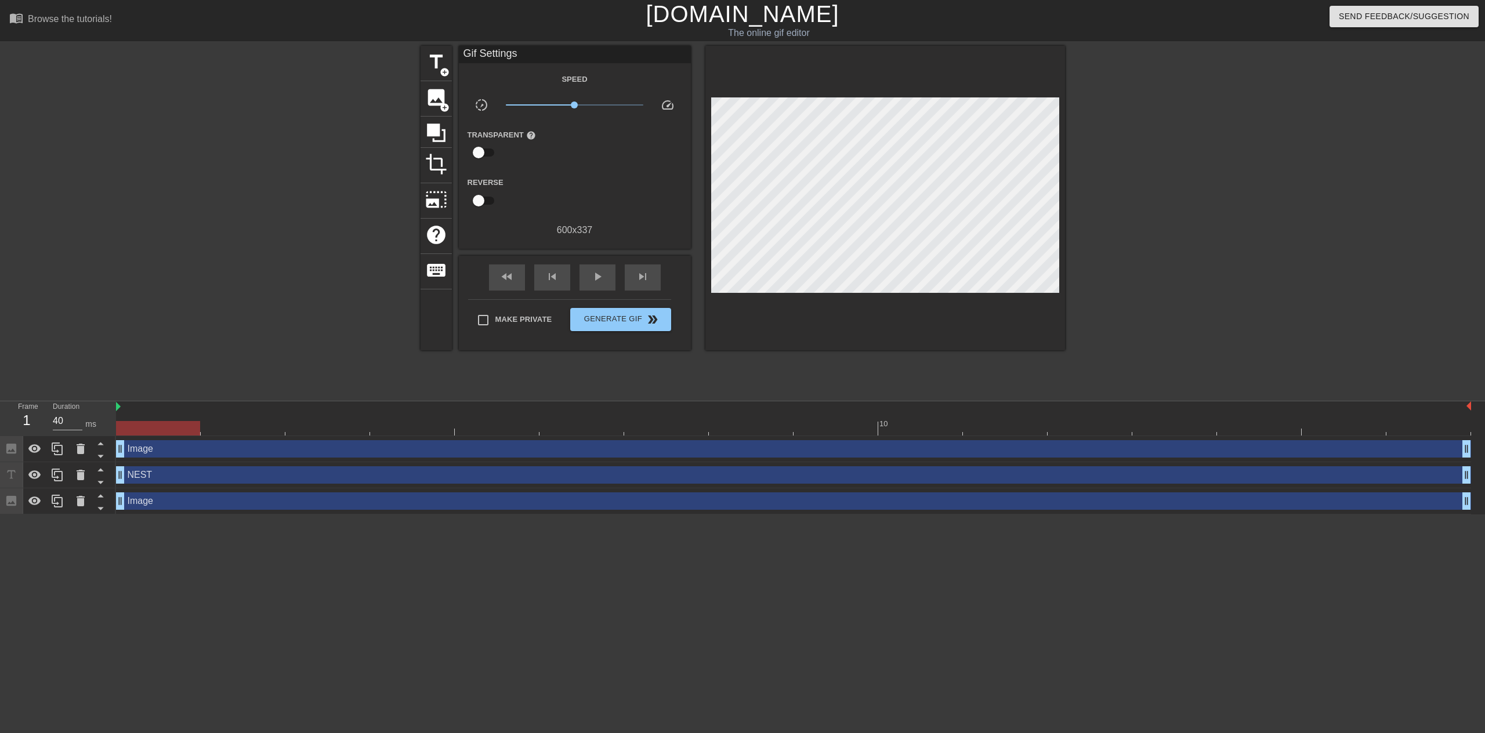
click at [274, 479] on div "NEST drag_handle drag_handle" at bounding box center [793, 474] width 1355 height 17
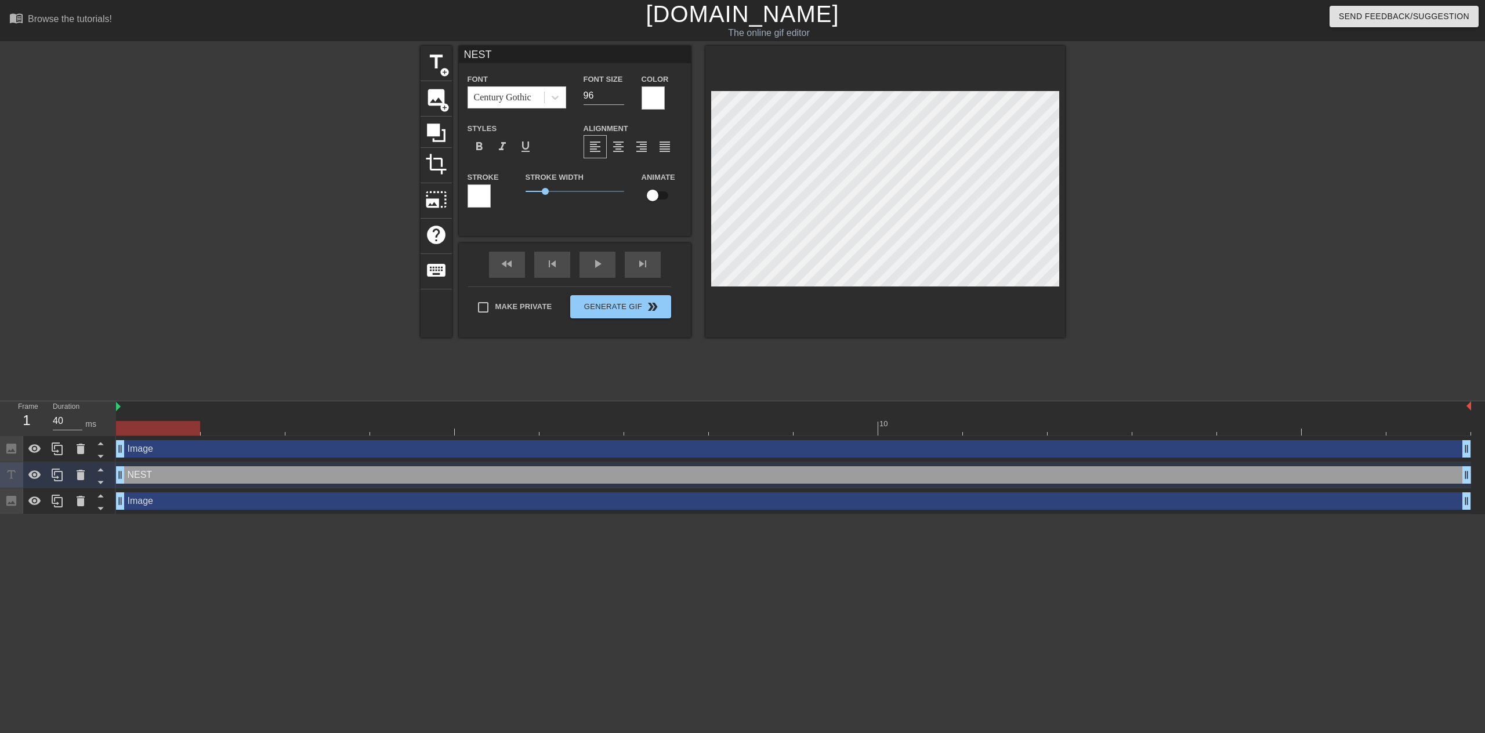
click at [201, 448] on div "Image drag_handle drag_handle" at bounding box center [793, 448] width 1355 height 17
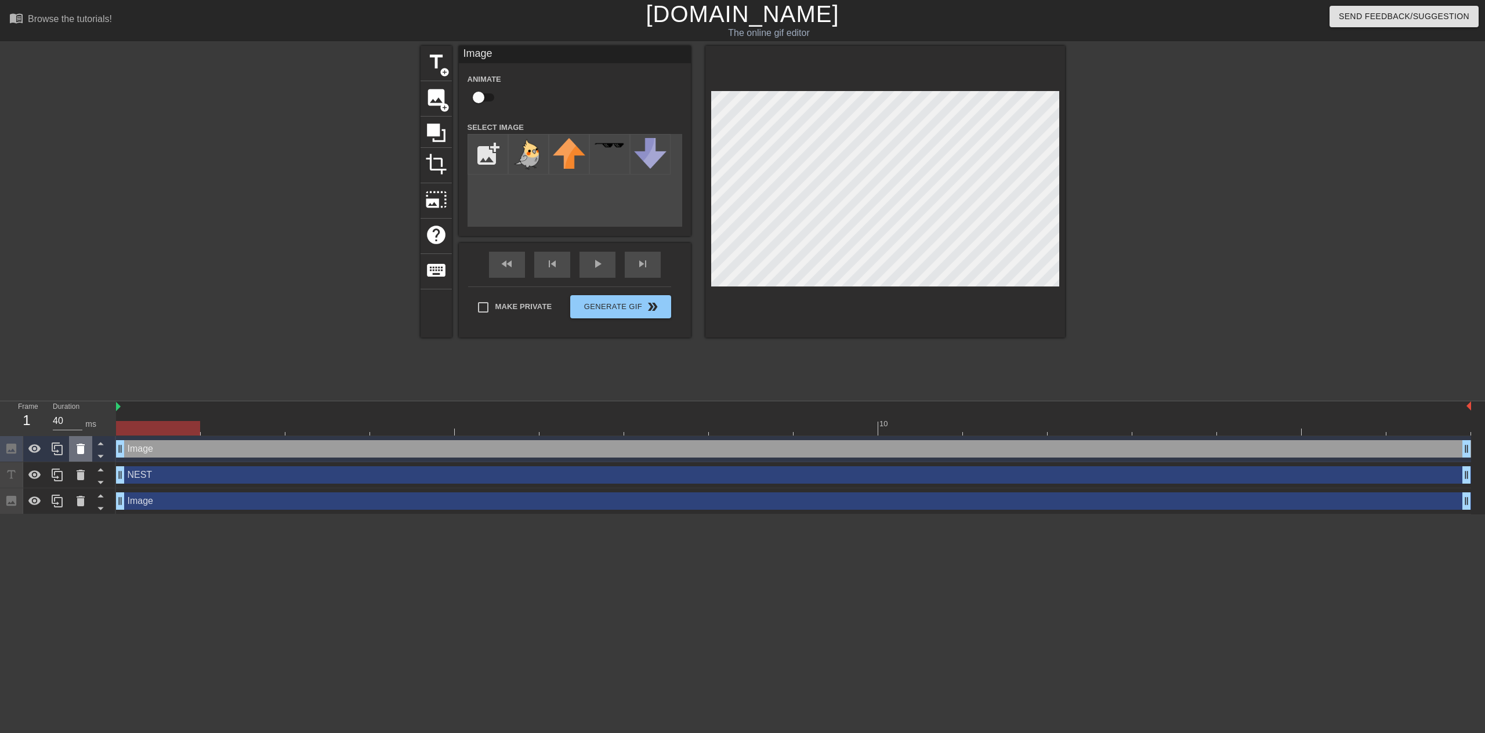
click at [82, 447] on icon at bounding box center [81, 449] width 8 height 10
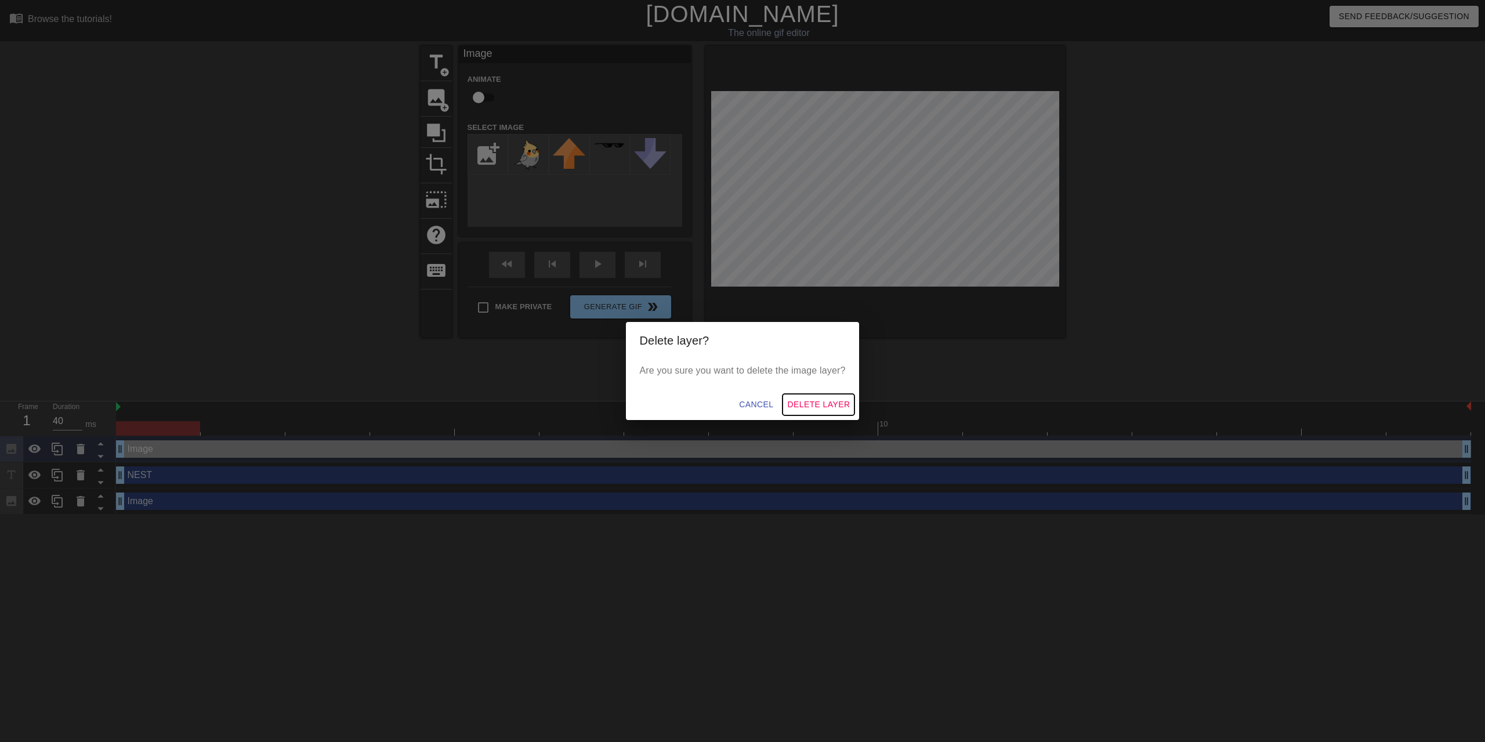
click at [806, 400] on span "Delete Layer" at bounding box center [818, 404] width 63 height 15
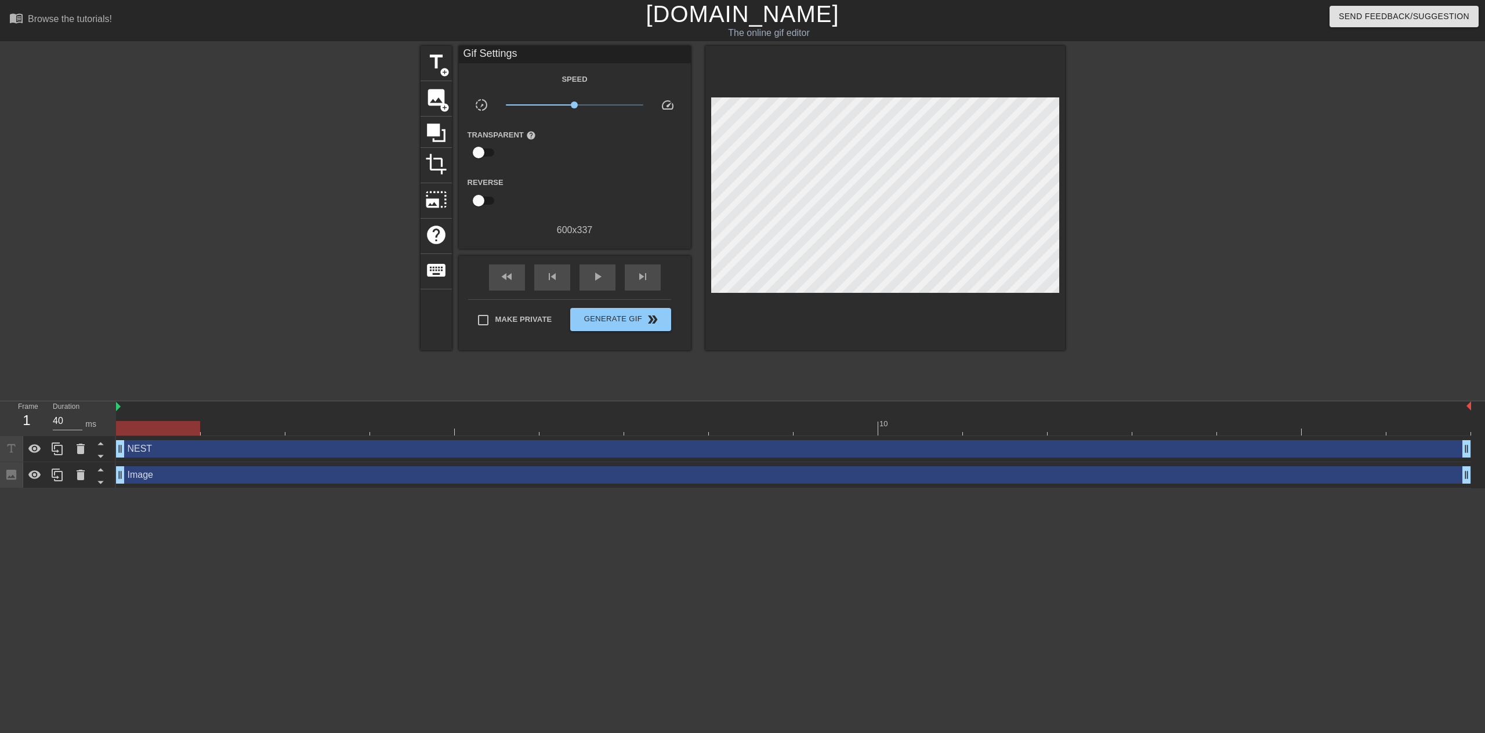
click at [175, 451] on div "NEST drag_handle drag_handle" at bounding box center [793, 448] width 1355 height 17
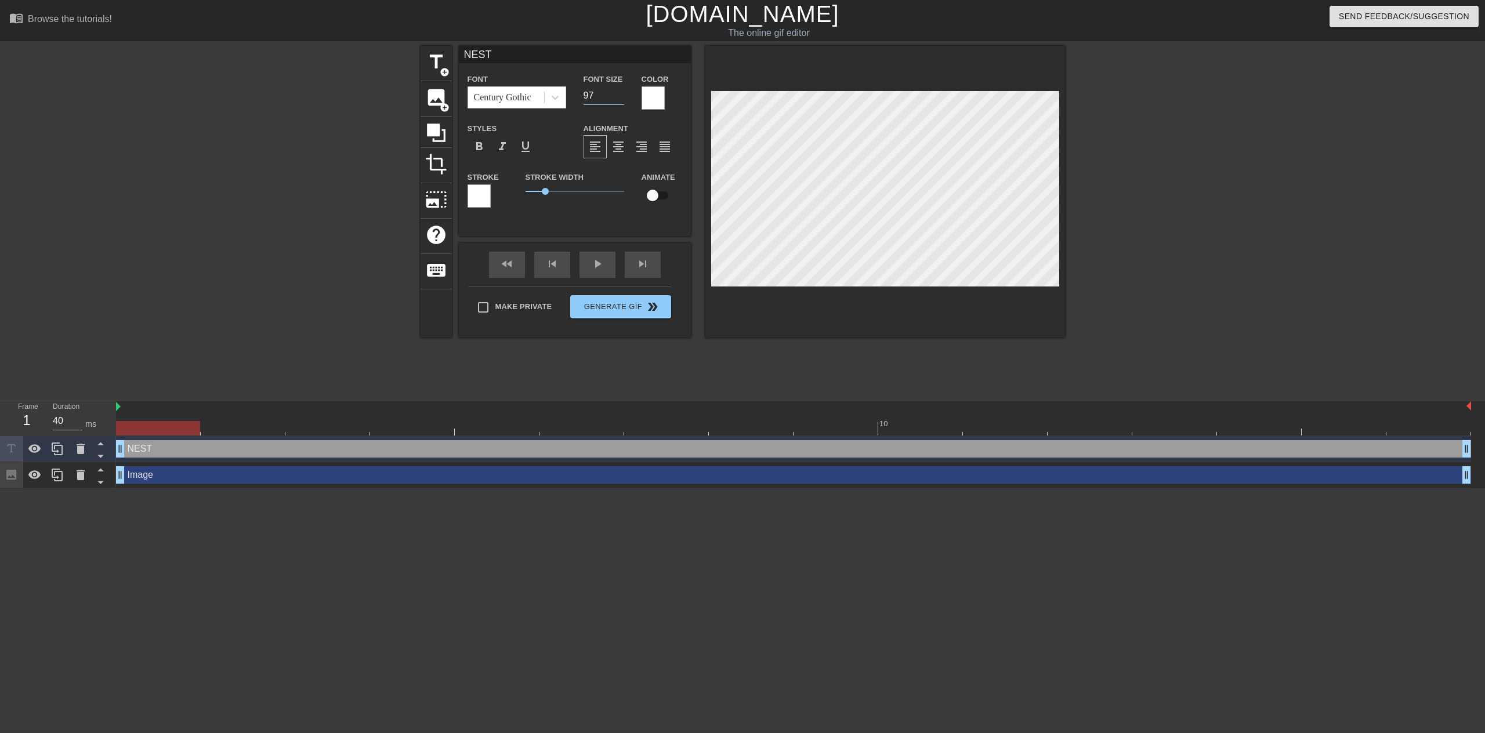
click at [620, 93] on input "97" at bounding box center [604, 95] width 41 height 19
type input "98"
click at [620, 93] on input "98" at bounding box center [604, 95] width 41 height 19
click at [245, 445] on div "NEST drag_handle drag_handle" at bounding box center [793, 448] width 1355 height 17
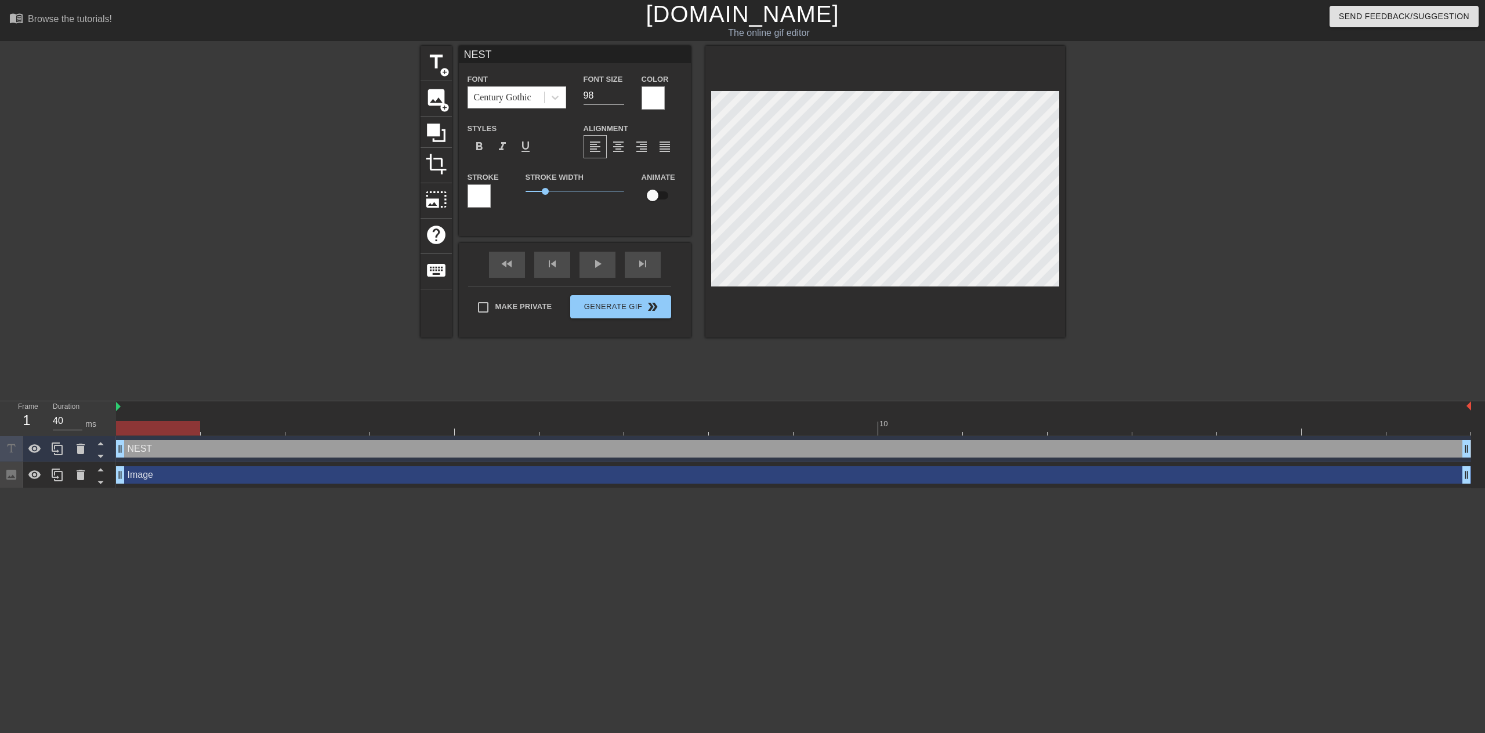
click at [236, 478] on div "Image drag_handle drag_handle" at bounding box center [793, 474] width 1355 height 17
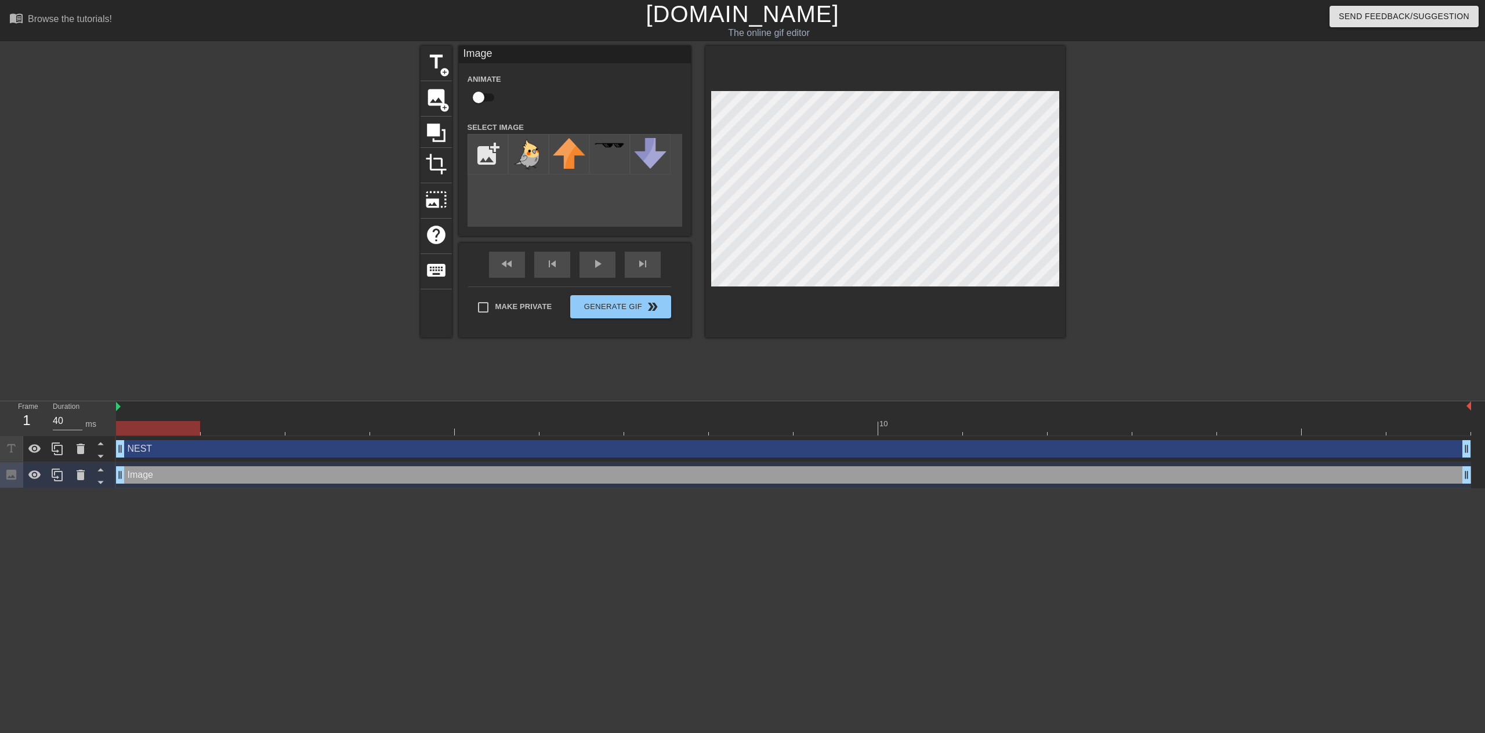
click at [236, 448] on div "NEST drag_handle drag_handle" at bounding box center [793, 448] width 1355 height 17
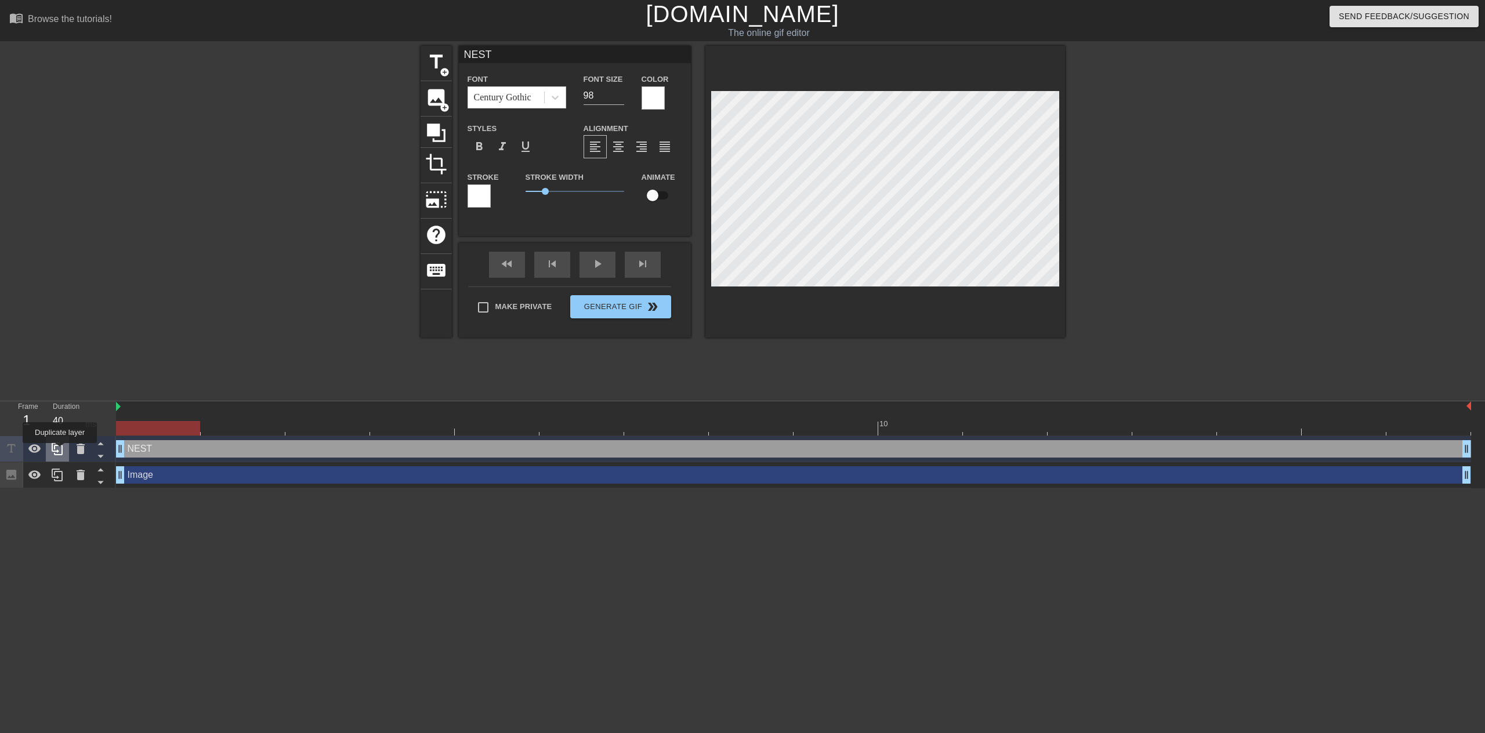
click at [60, 451] on icon at bounding box center [57, 449] width 14 height 14
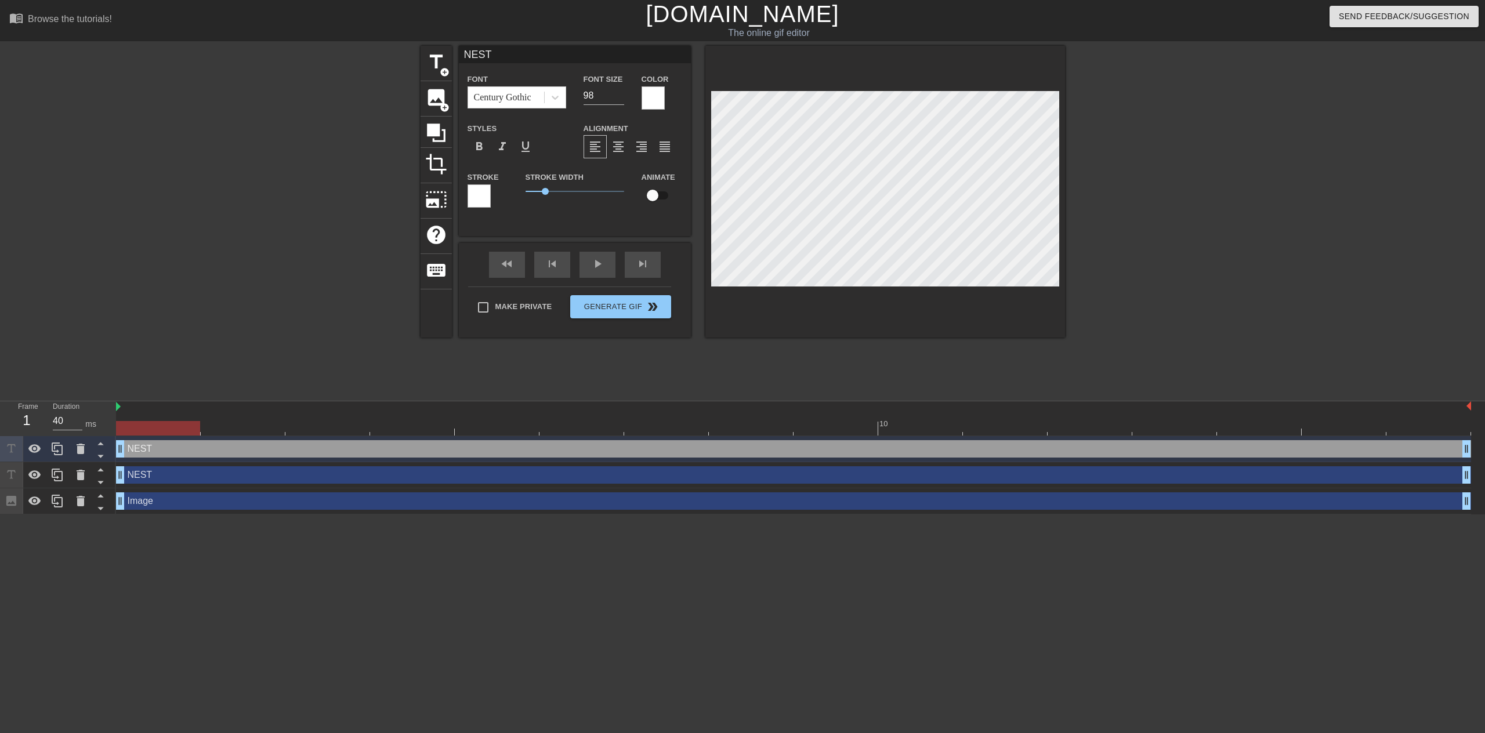
click at [171, 450] on div "NEST drag_handle drag_handle" at bounding box center [793, 448] width 1355 height 17
click at [661, 89] on div at bounding box center [653, 97] width 23 height 23
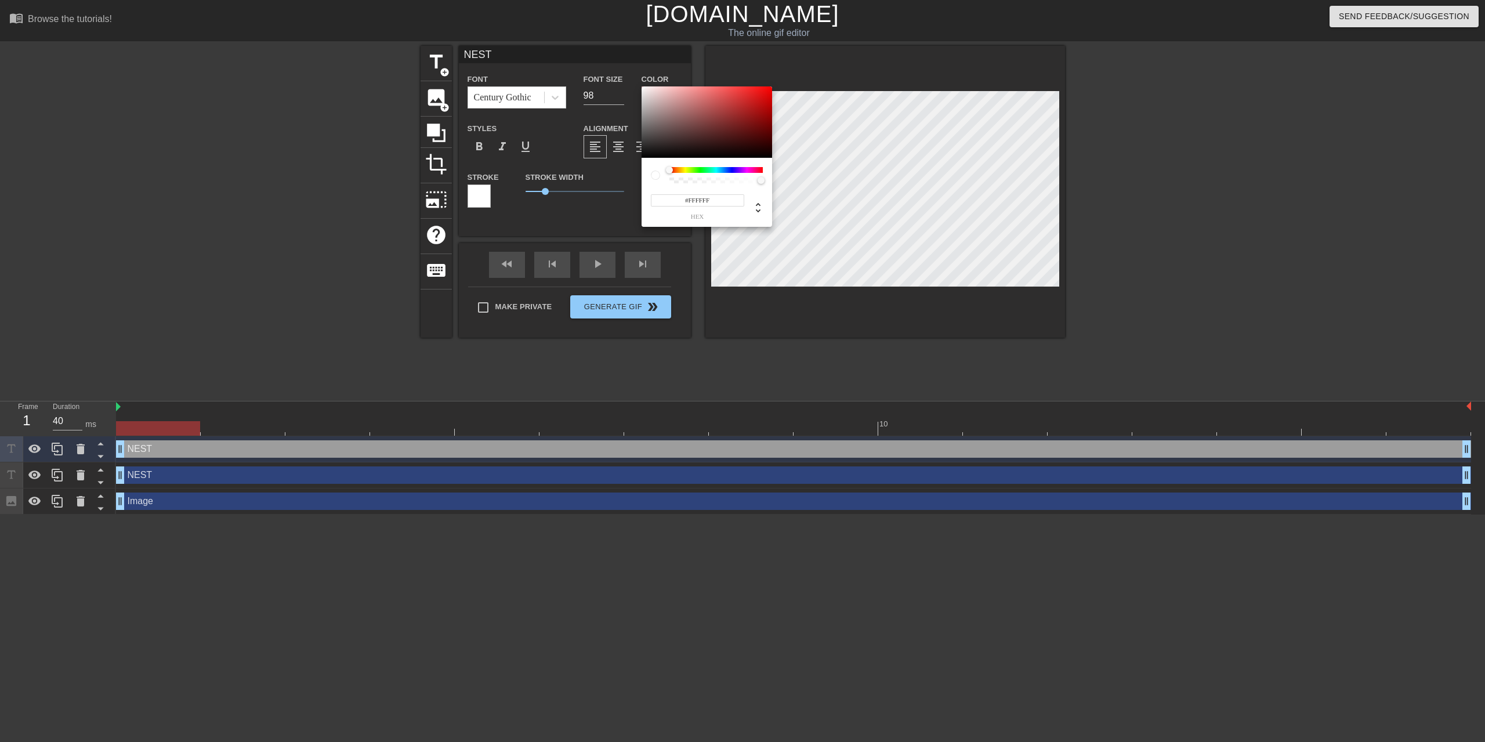
drag, startPoint x: 714, startPoint y: 201, endPoint x: 687, endPoint y: 198, distance: 26.8
click at [687, 198] on input "#FFFFFF" at bounding box center [697, 200] width 93 height 12
type input "#000"
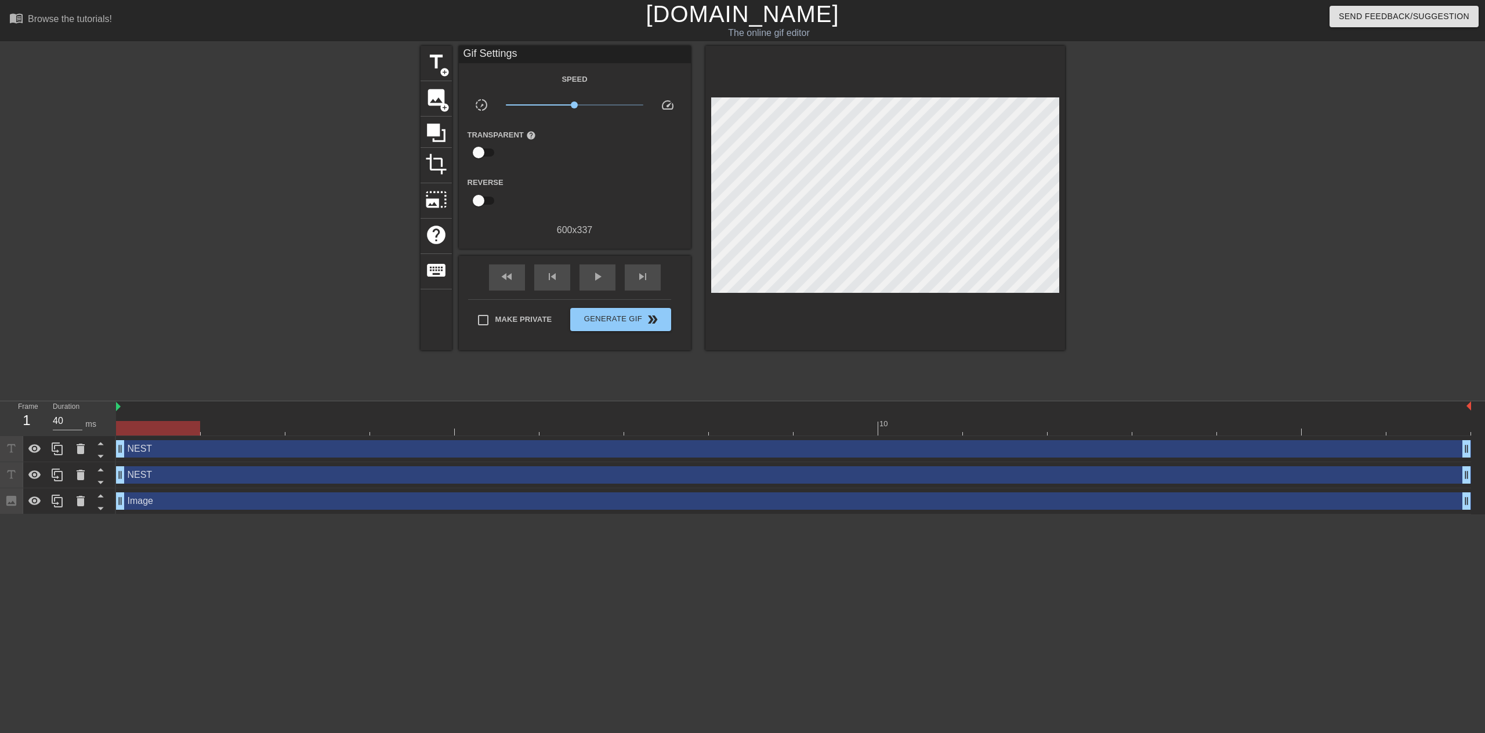
click at [177, 445] on div "NEST drag_handle drag_handle" at bounding box center [793, 448] width 1355 height 17
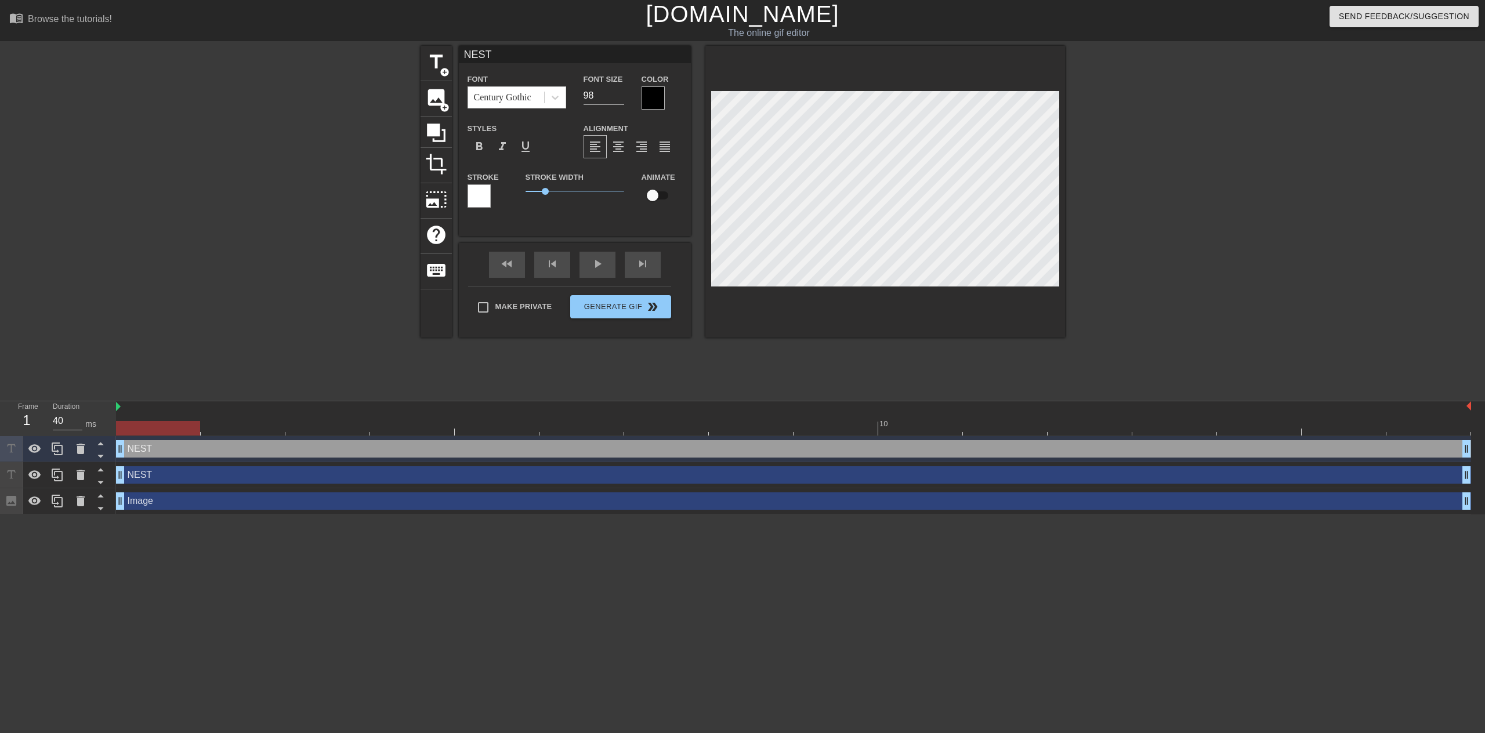
click at [483, 194] on div at bounding box center [479, 195] width 23 height 23
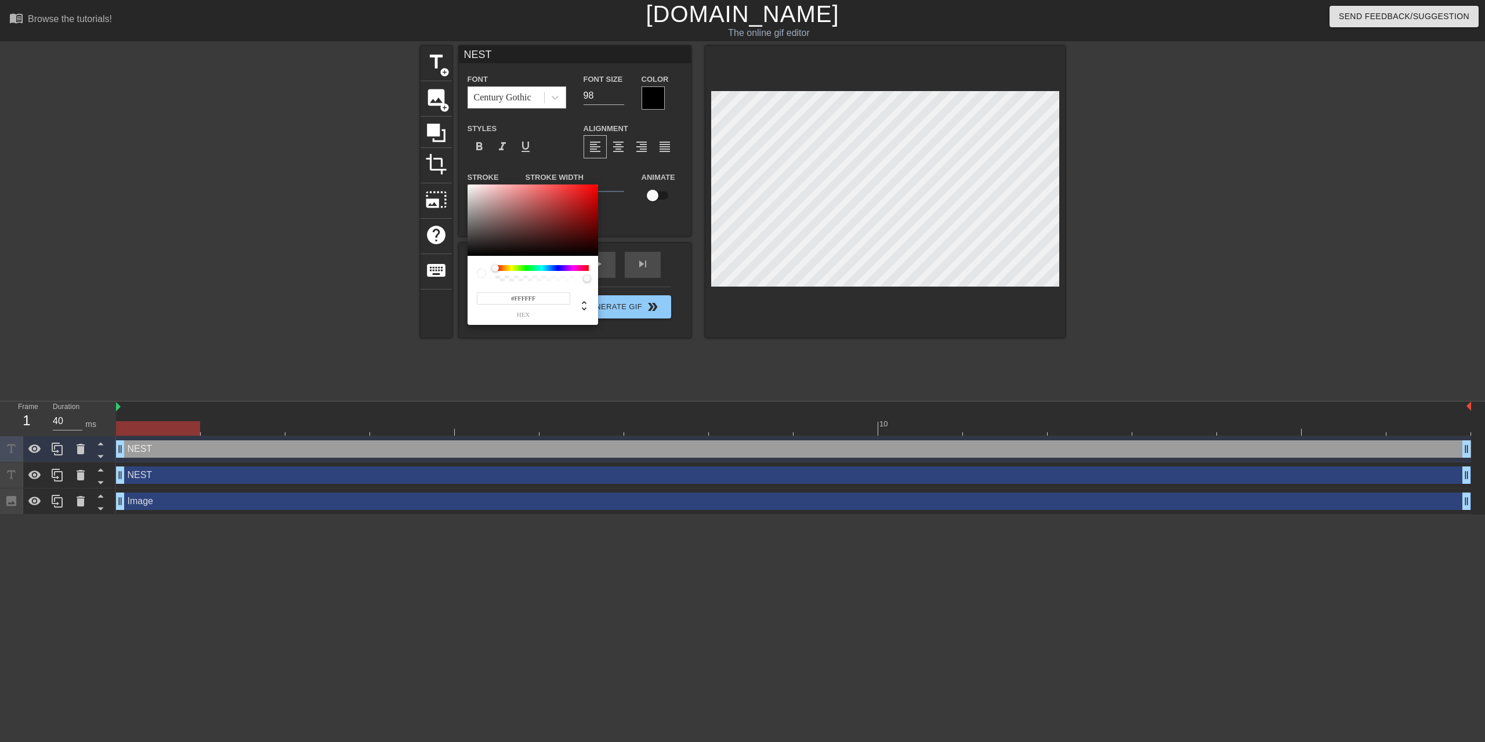
drag, startPoint x: 545, startPoint y: 298, endPoint x: 514, endPoint y: 299, distance: 30.7
click at [514, 299] on input "#FFFFFF" at bounding box center [523, 298] width 93 height 12
type input "#000"
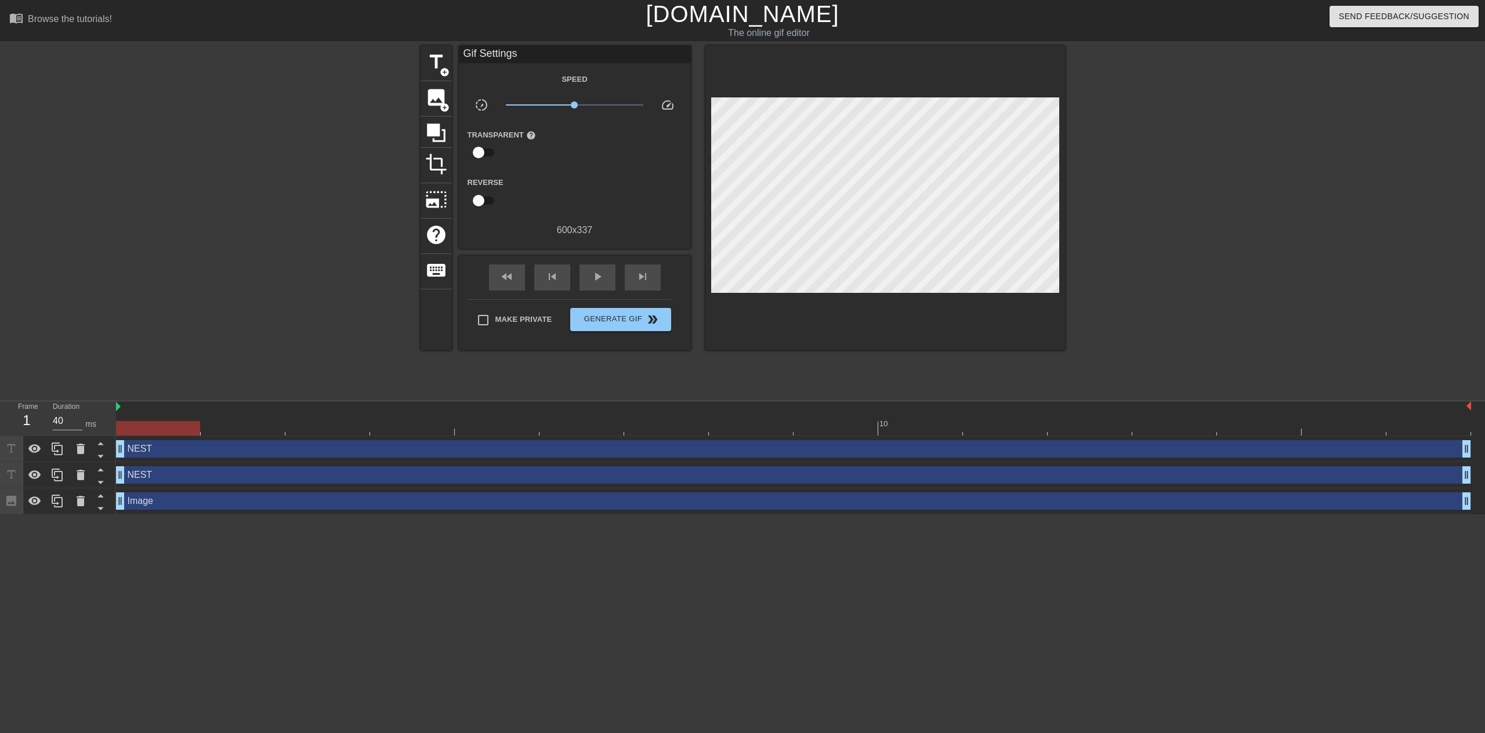
drag, startPoint x: 168, startPoint y: 452, endPoint x: 161, endPoint y: 480, distance: 29.3
click at [161, 480] on div "NEST drag_handle drag_handle NEST drag_handle drag_handle Image drag_handle dra…" at bounding box center [800, 475] width 1369 height 78
click at [101, 458] on icon at bounding box center [100, 456] width 6 height 3
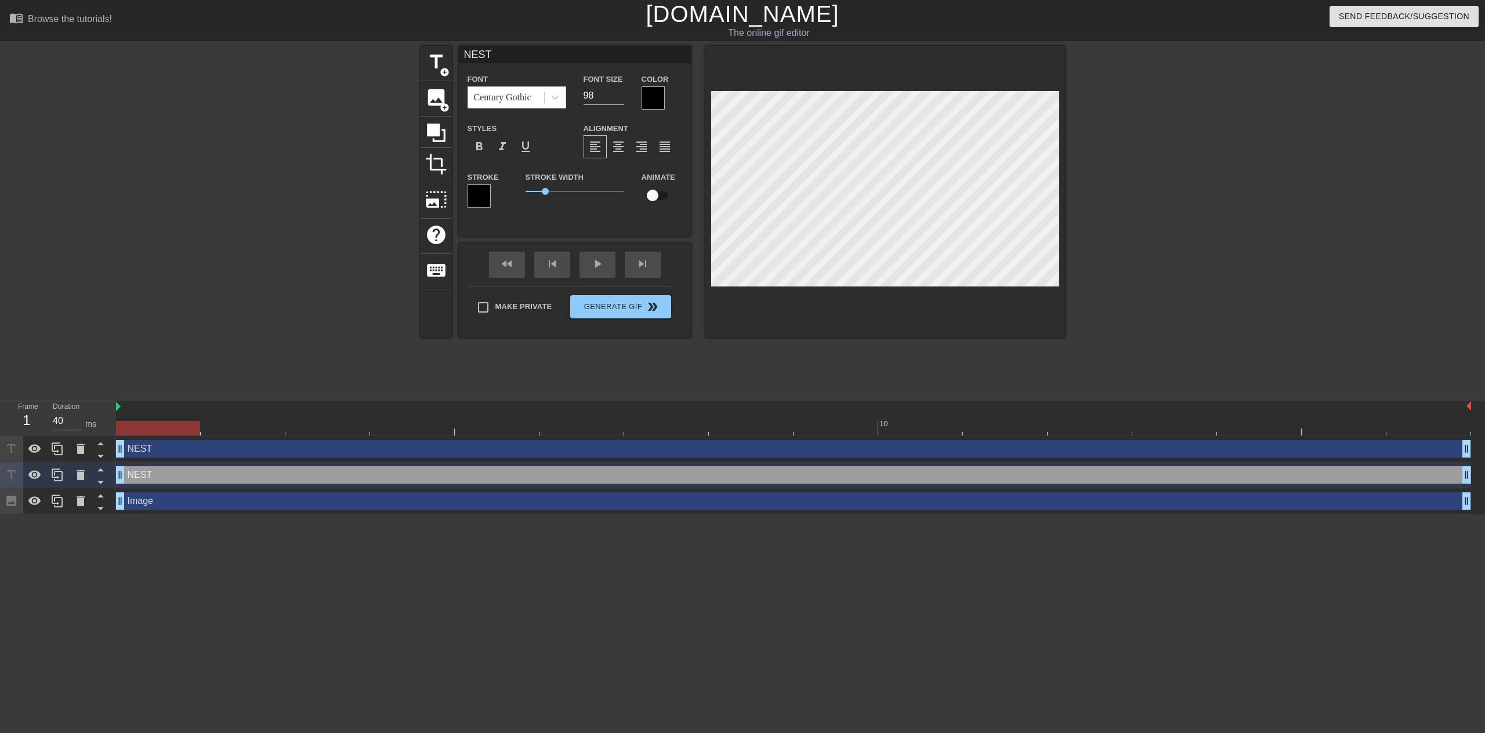
click at [200, 476] on div "NEST drag_handle drag_handle" at bounding box center [793, 474] width 1355 height 17
click at [173, 507] on div "Image drag_handle drag_handle" at bounding box center [793, 500] width 1355 height 17
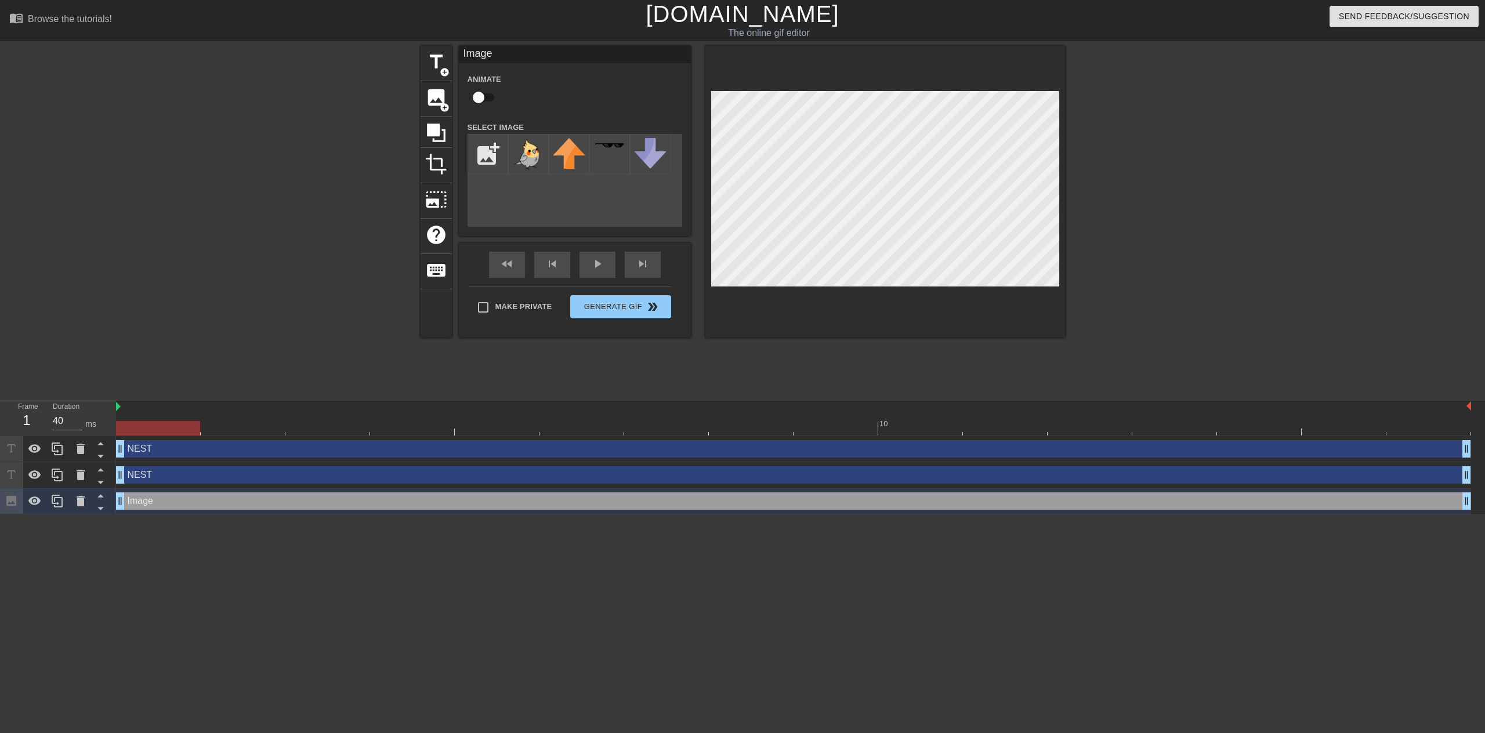
click at [9, 421] on div "Frame 1" at bounding box center [26, 418] width 35 height 34
click at [597, 263] on div "fast_rewind skip_previous play_arrow skip_next" at bounding box center [574, 265] width 189 height 44
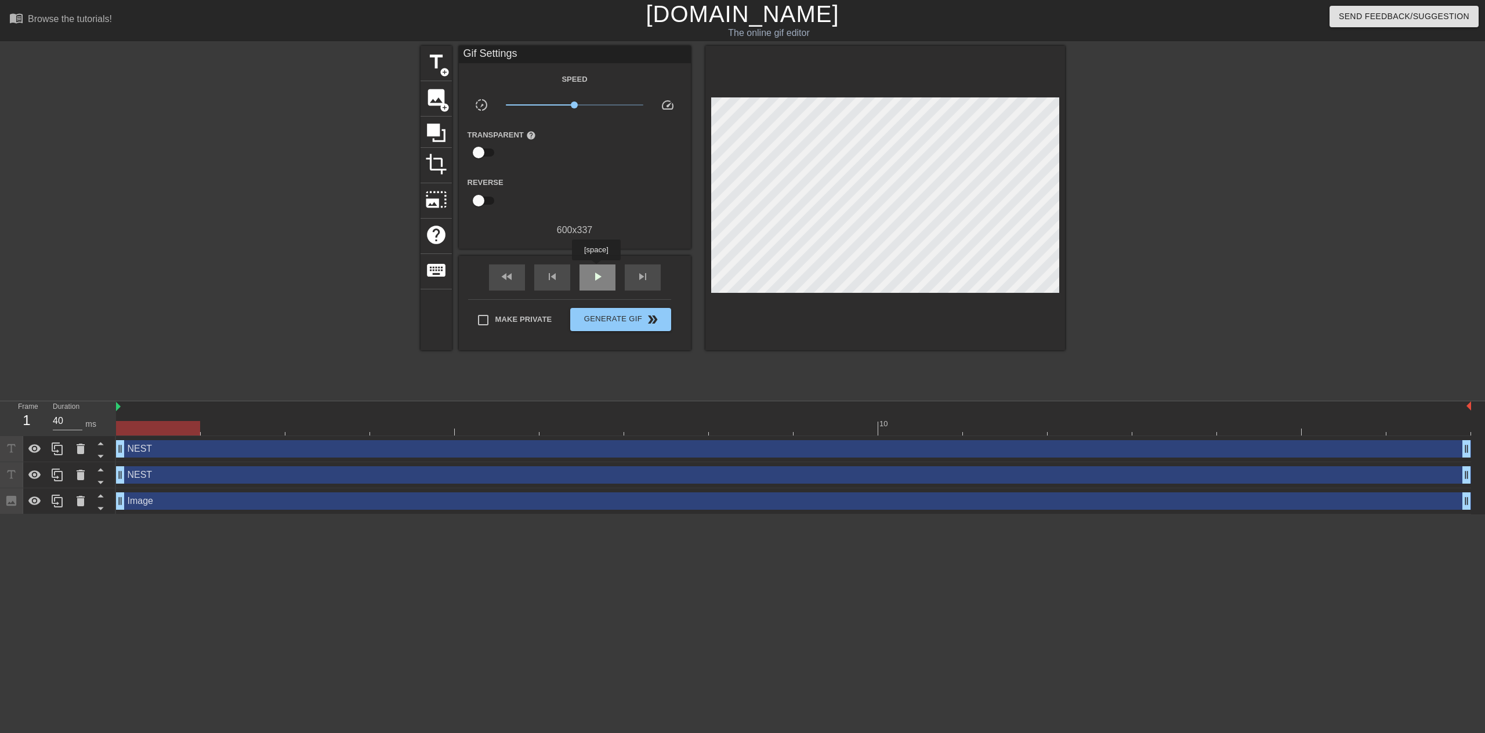
click at [595, 270] on span "play_arrow" at bounding box center [598, 277] width 14 height 14
click at [592, 273] on span "pause" at bounding box center [598, 277] width 14 height 14
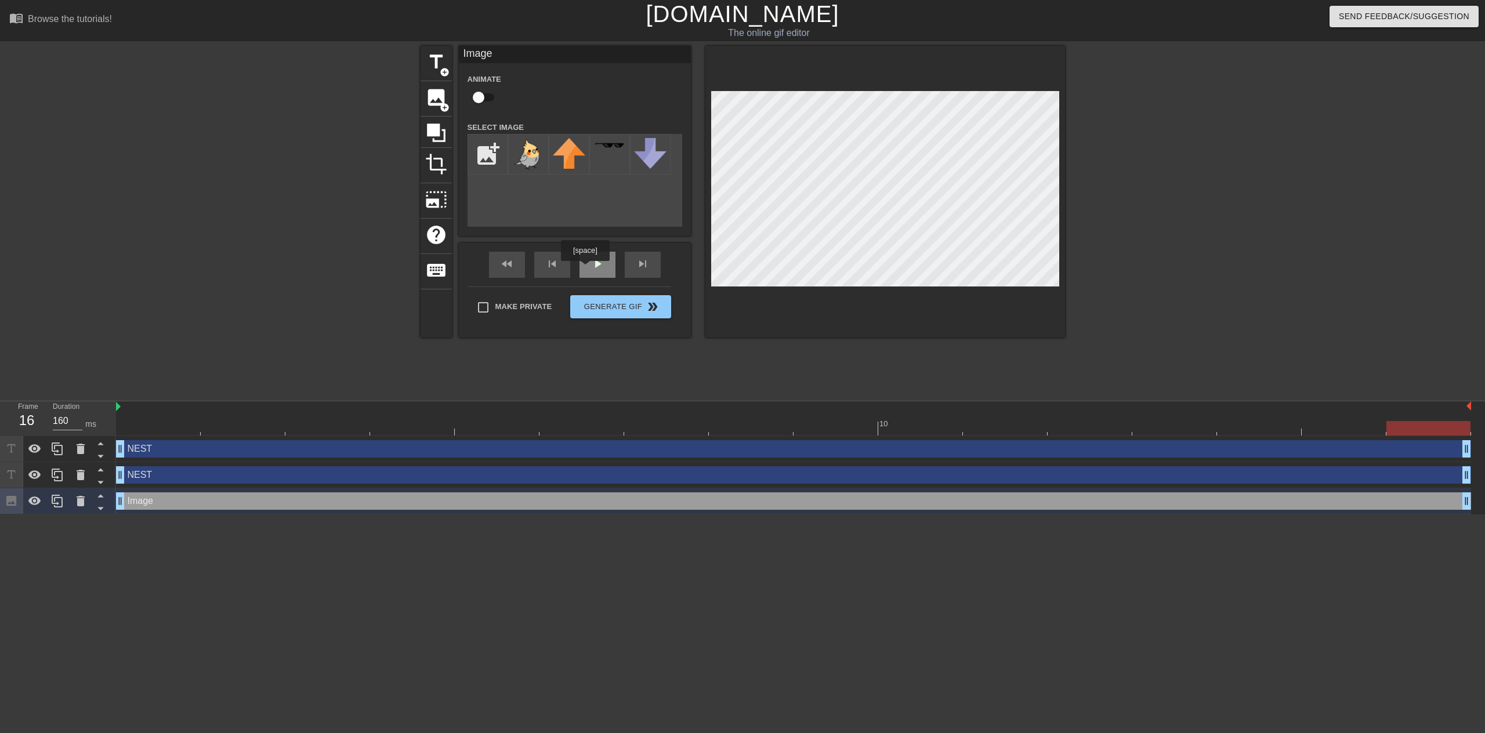
click at [586, 261] on div "fast_rewind skip_previous play_arrow skip_next" at bounding box center [574, 265] width 189 height 44
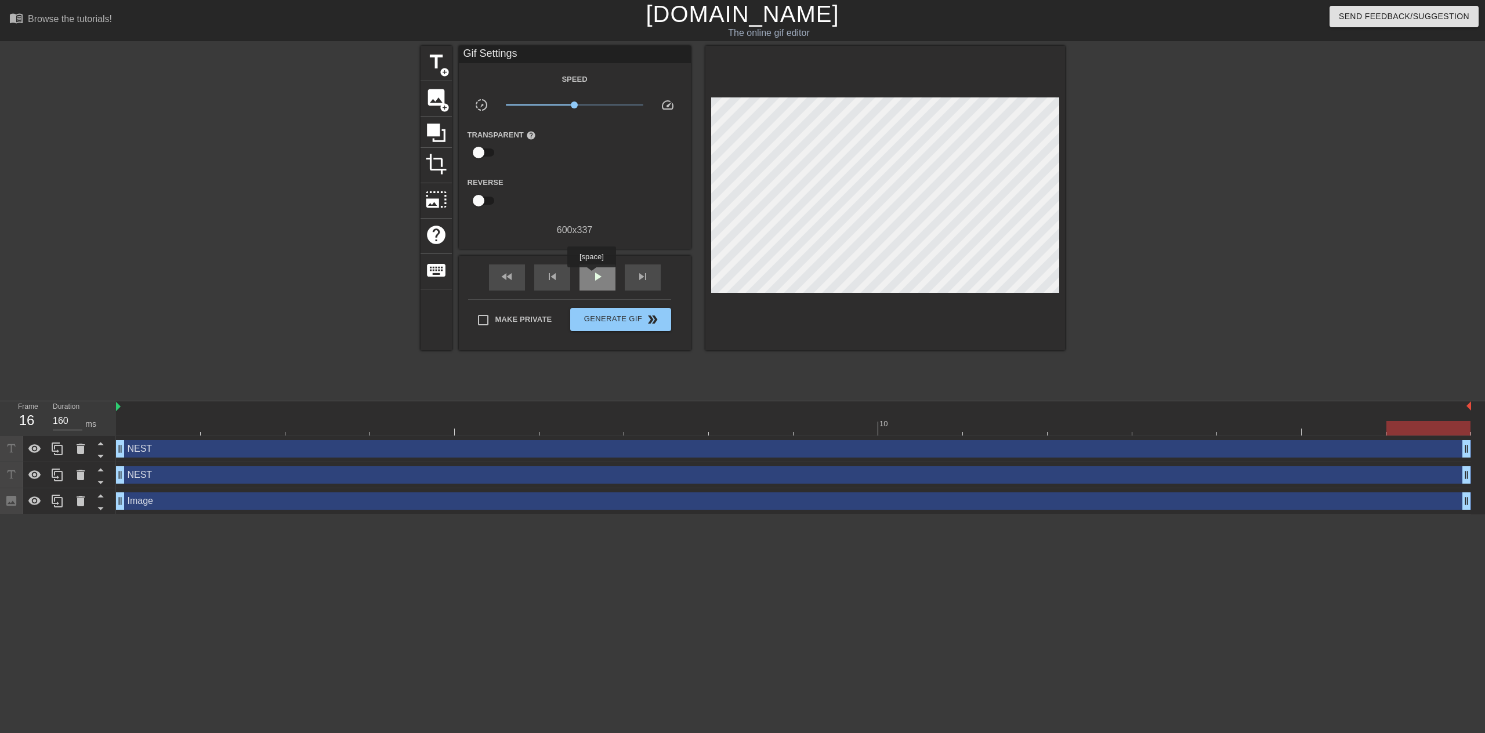
click at [591, 276] on span "play_arrow" at bounding box center [598, 277] width 14 height 14
type input "40"
click at [591, 276] on span "pause" at bounding box center [598, 277] width 14 height 14
click at [486, 318] on input "Make Private" at bounding box center [483, 320] width 24 height 24
checkbox input "true"
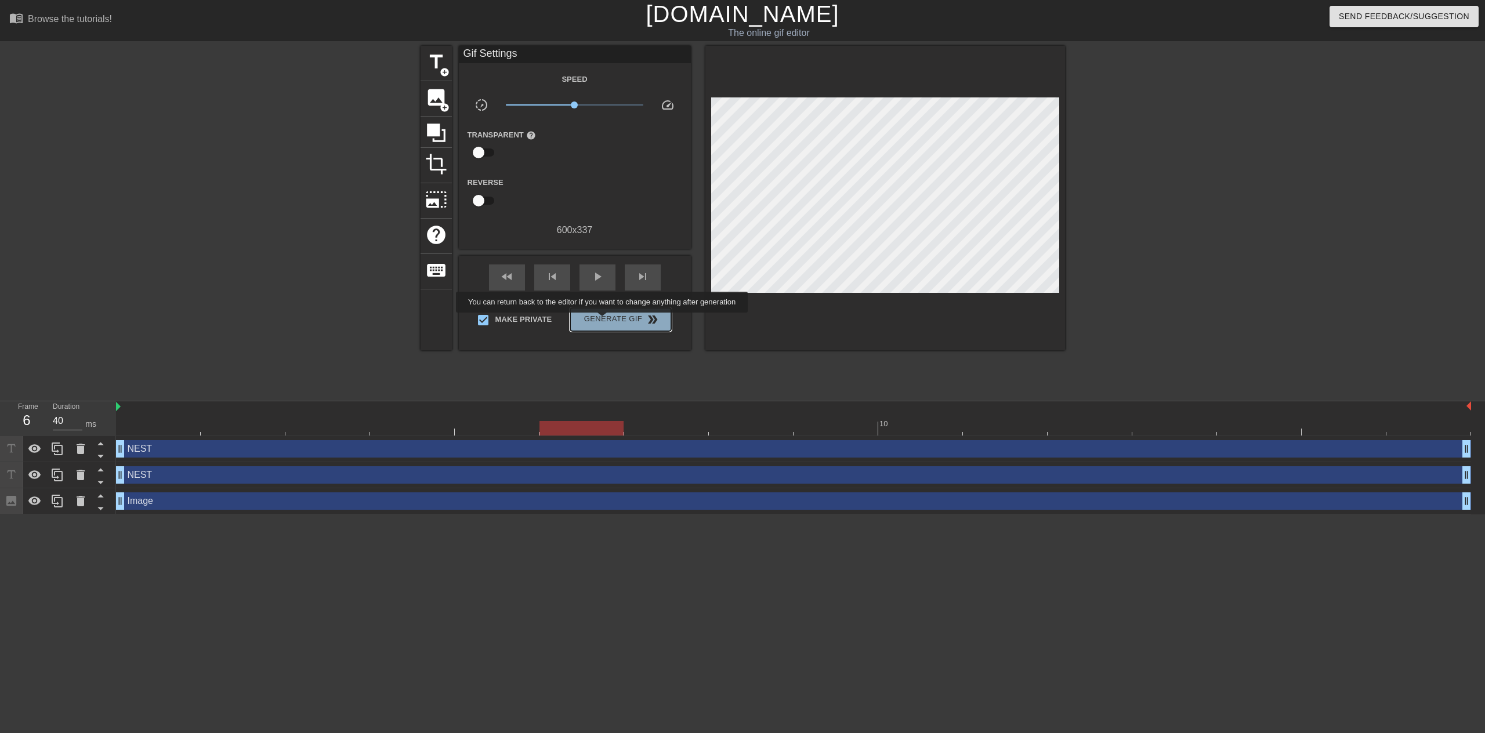
click at [603, 321] on span "Generate Gif double_arrow" at bounding box center [620, 320] width 91 height 14
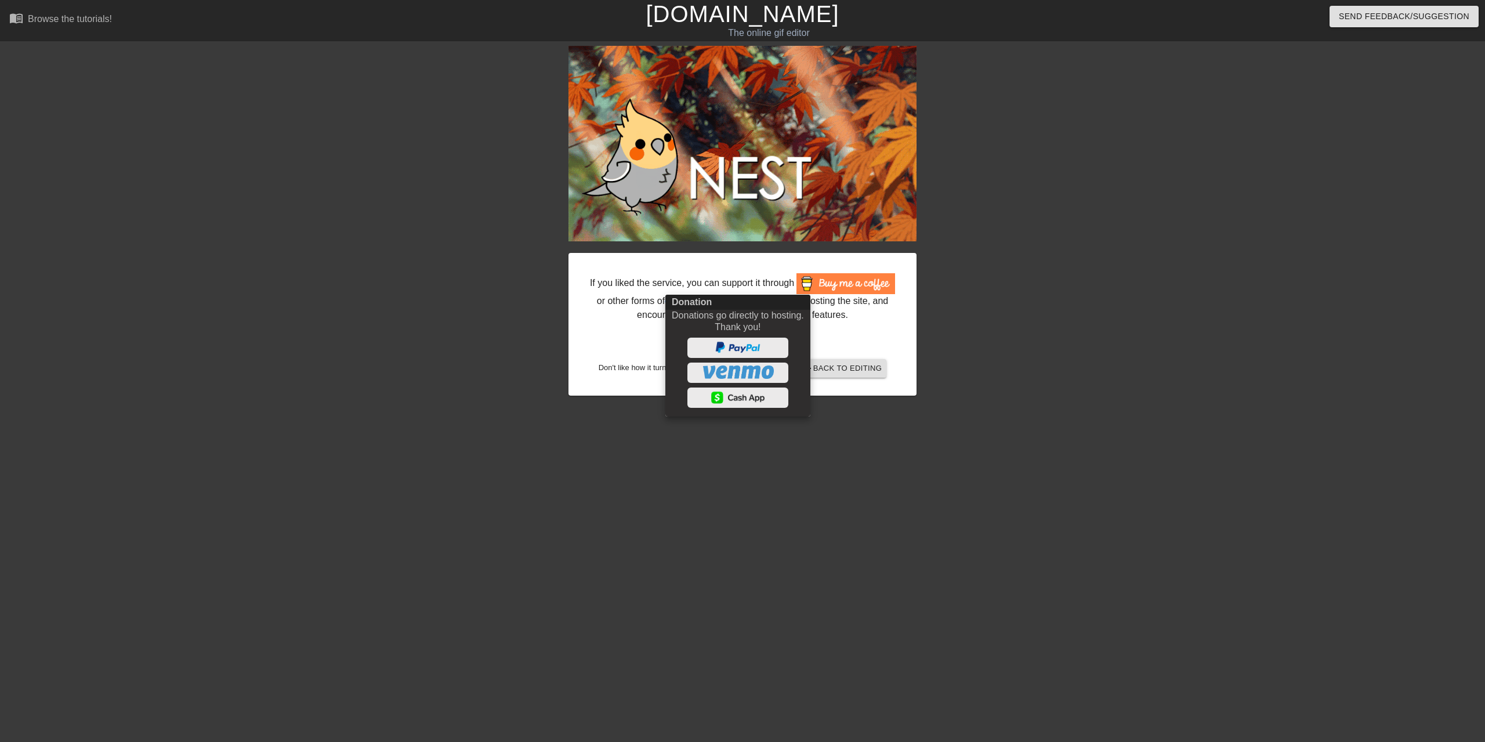
drag, startPoint x: 624, startPoint y: 140, endPoint x: 1063, endPoint y: 223, distance: 446.9
click at [1063, 223] on div at bounding box center [742, 371] width 1485 height 742
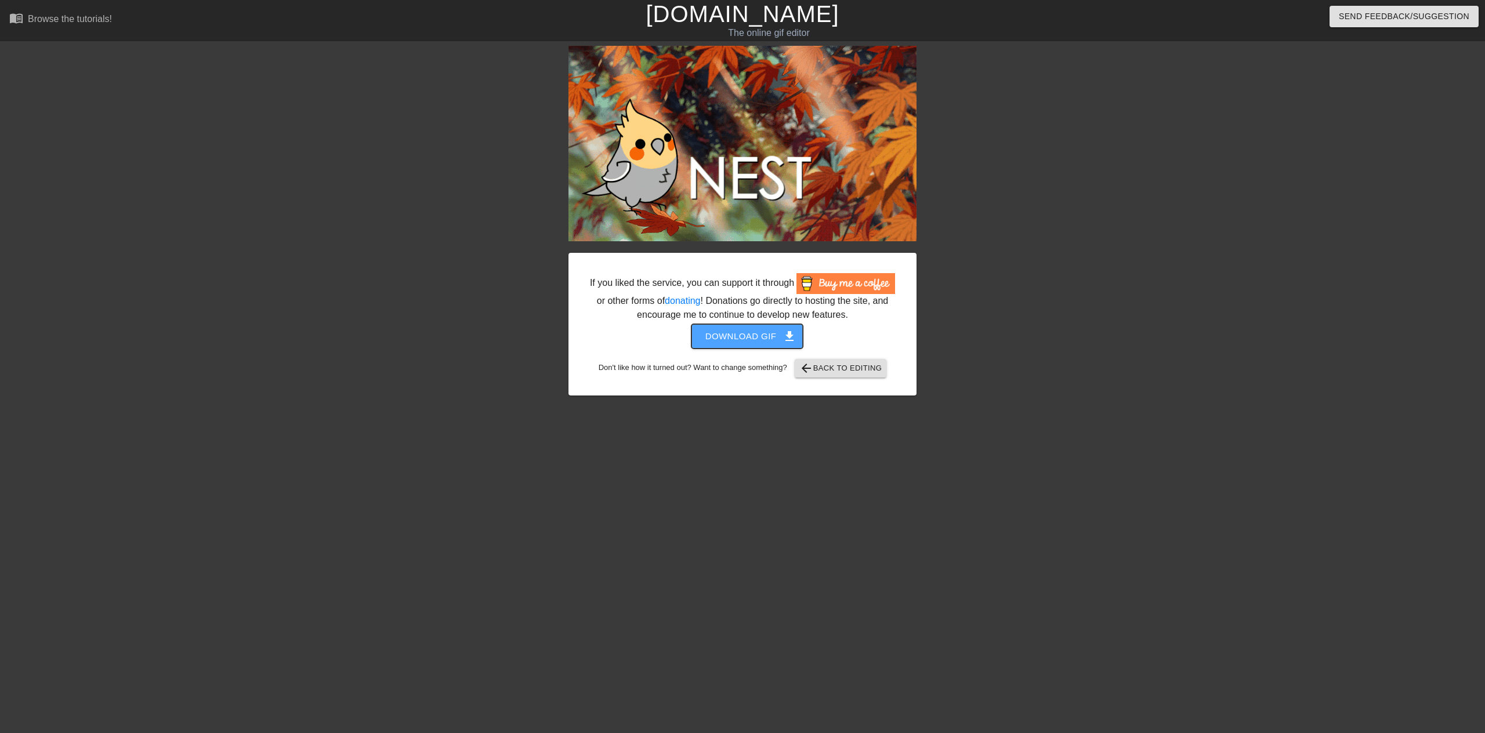
click at [731, 335] on span "Download gif get_app" at bounding box center [747, 336] width 84 height 15
click at [165, 401] on html "menu_book Browse the tutorials! [DOMAIN_NAME] The online gif editor Send Feedba…" at bounding box center [742, 200] width 1485 height 401
